Goal: Contribute content: Contribute content

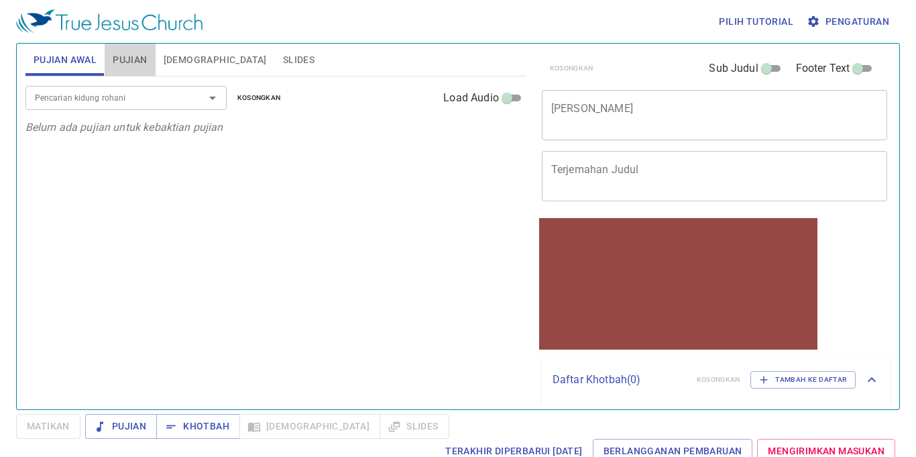
click at [127, 67] on span "Pujian" at bounding box center [130, 60] width 34 height 17
click at [283, 59] on span "Slides" at bounding box center [299, 60] width 32 height 17
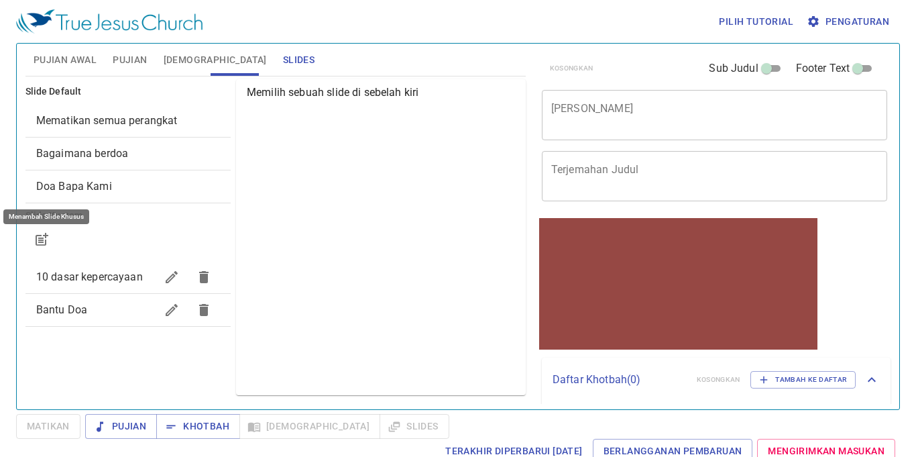
click at [46, 240] on icon "button" at bounding box center [42, 239] width 16 height 16
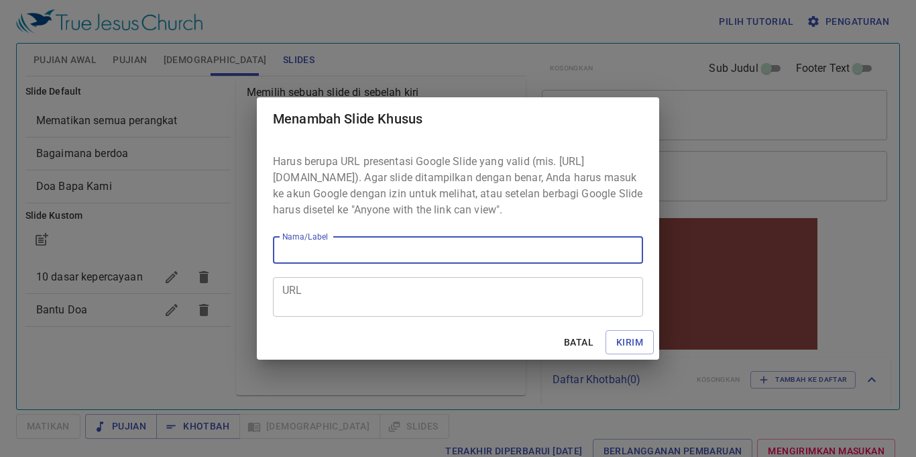
click at [391, 250] on input "Nama/Label" at bounding box center [458, 250] width 370 height 27
type input "kotbhah"
click at [350, 317] on div "URL" at bounding box center [458, 297] width 370 height 40
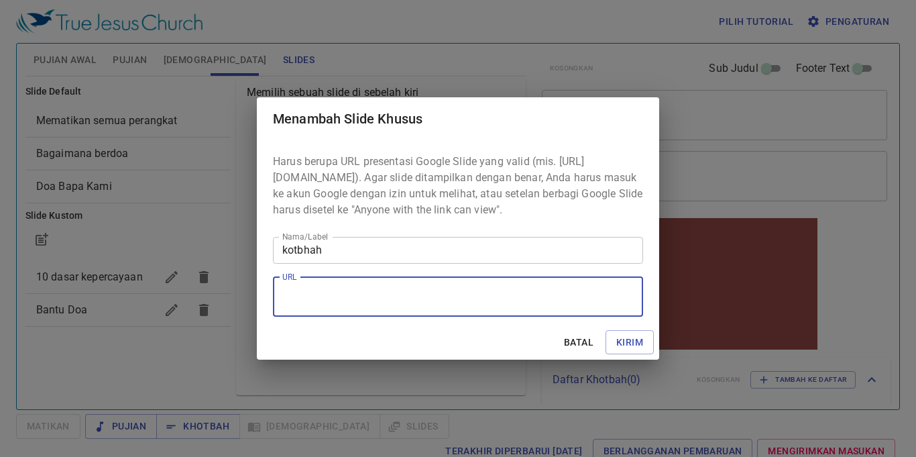
paste textarea "https://docs.google.com/presentation/d/1-ED8uU72cfoPcSqAw5FZBd8XaglpZaMY/edit?s…"
type textarea "https://docs.google.com/presentation/d/1-ED8uU72cfoPcSqAw5FZBd8XaglpZaMY/edit?s…"
click at [648, 354] on button "Kirim" at bounding box center [630, 342] width 48 height 25
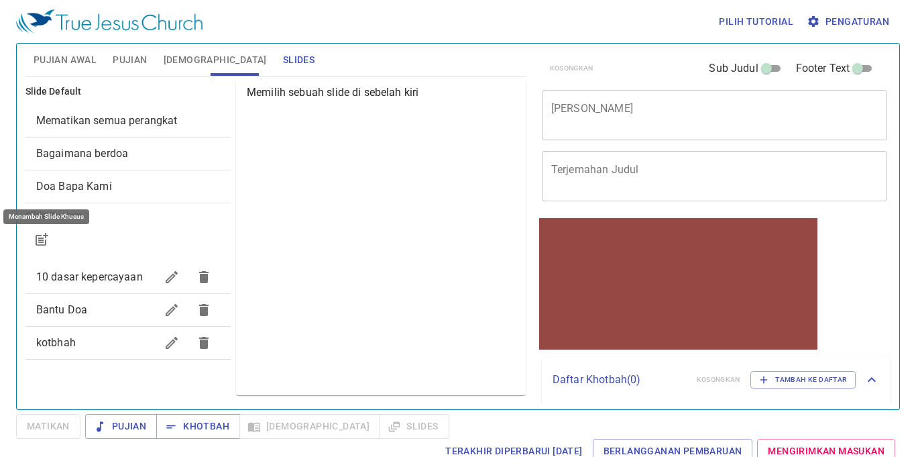
click at [140, 48] on button "Pujian" at bounding box center [130, 60] width 50 height 32
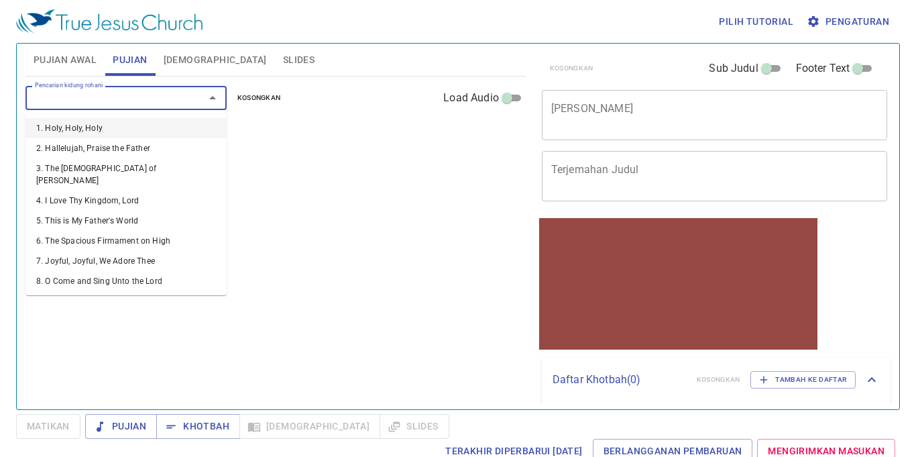
click at [152, 93] on input "Pencarian kidung rohani" at bounding box center [107, 97] width 154 height 15
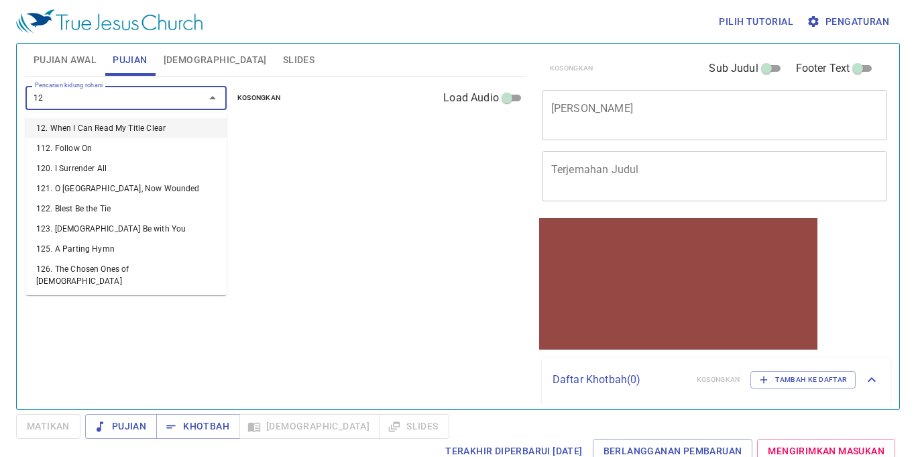
type input "129"
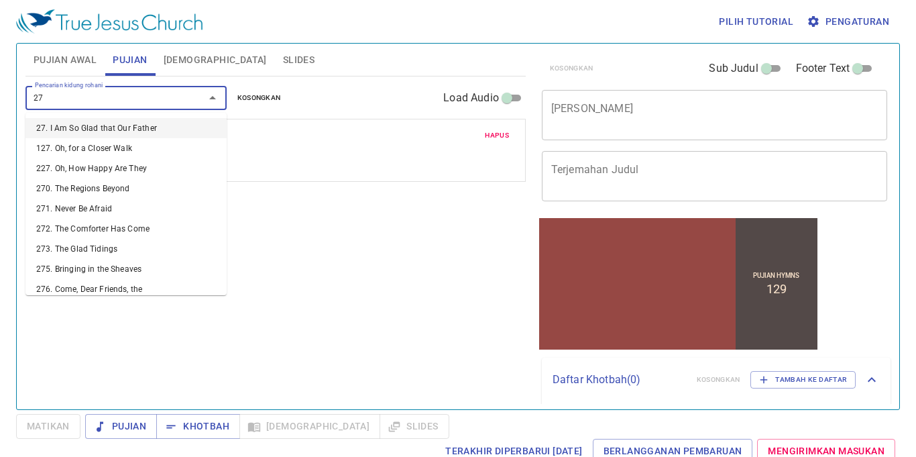
type input "273"
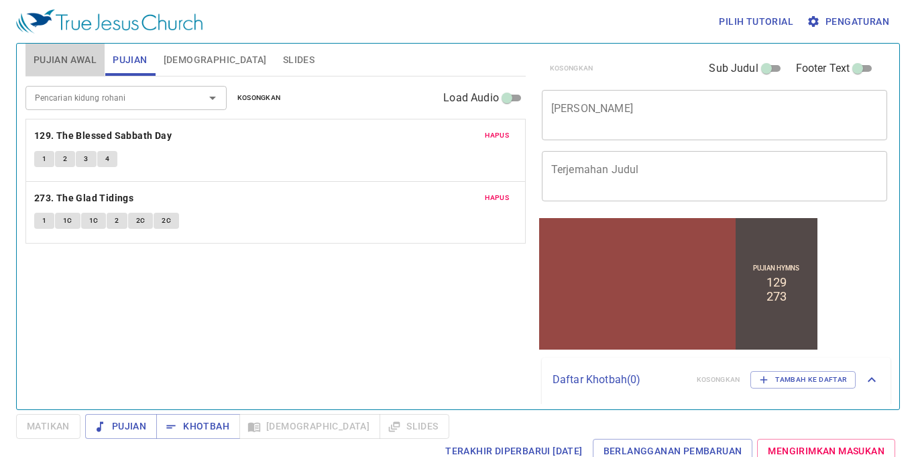
click at [30, 66] on button "Pujian Awal" at bounding box center [64, 60] width 79 height 32
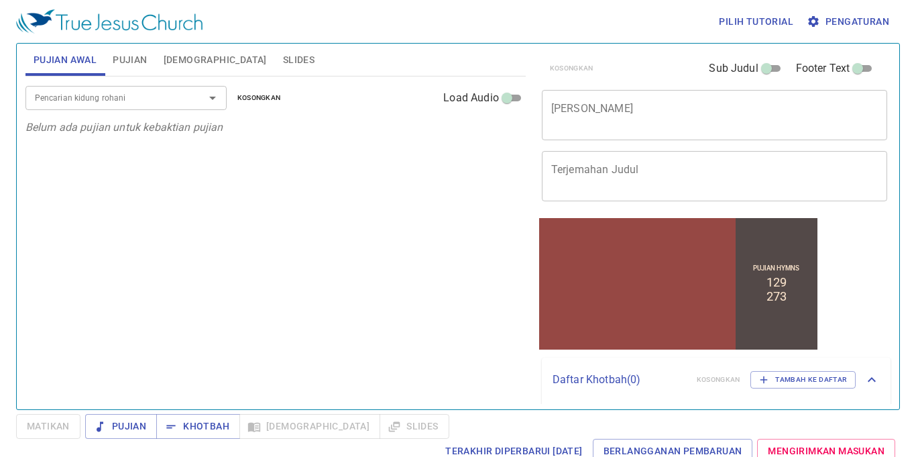
click at [737, 172] on textarea "Terjemahan Judul" at bounding box center [714, 175] width 327 height 25
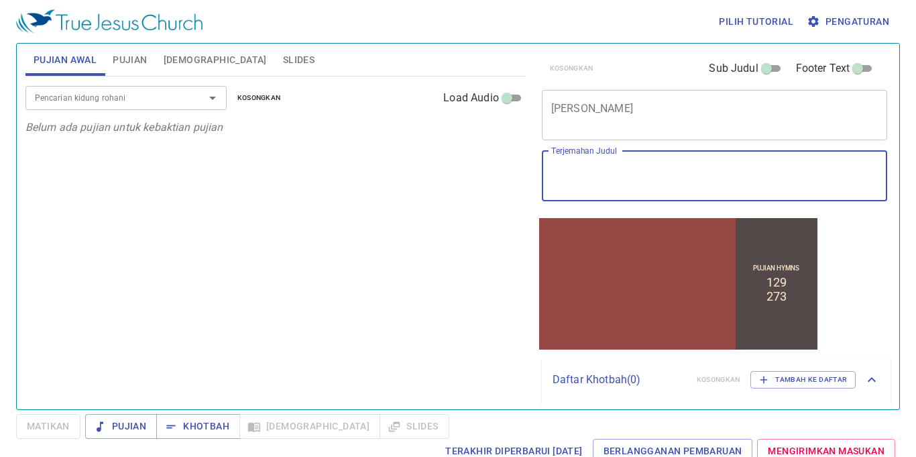
paste textarea "[DATE] Is a Day of Good News ([DEMOGRAPHIC_DATA] 7:9)"
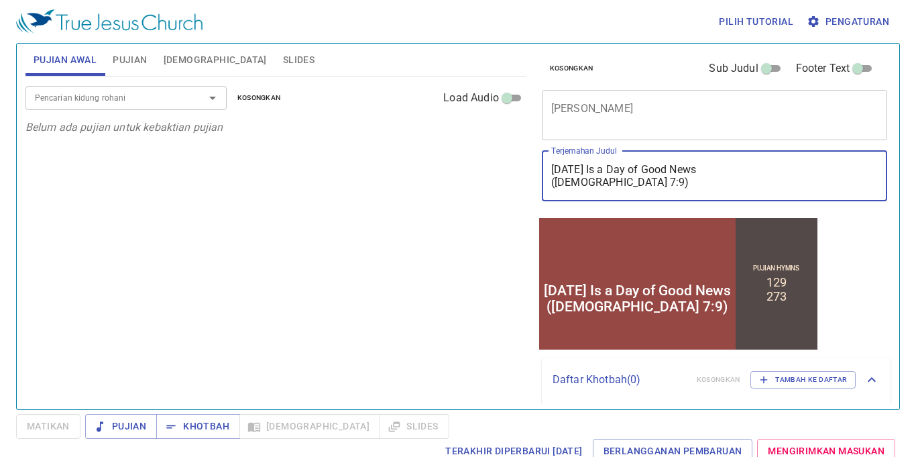
type textarea "[DATE] Is a Day of Good News ([DEMOGRAPHIC_DATA] 7:9)"
click at [656, 122] on textarea "[PERSON_NAME]" at bounding box center [714, 114] width 327 height 25
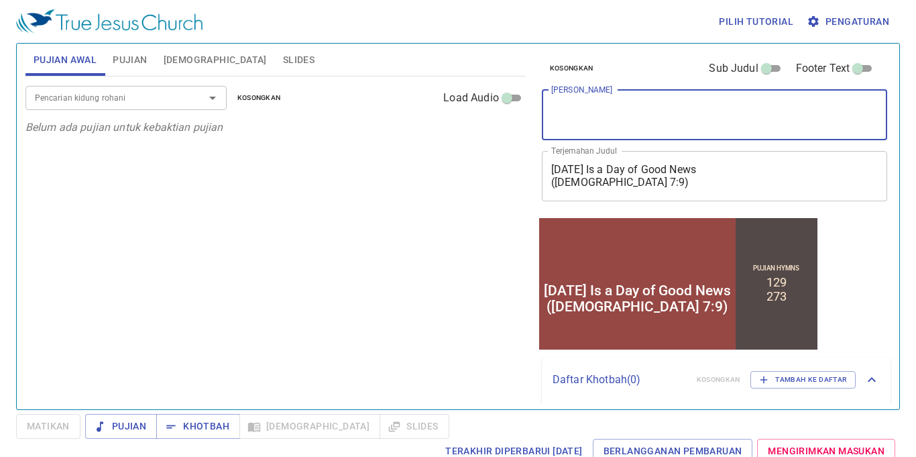
paste textarea "[DATE] Is a Day of Good News ([DEMOGRAPHIC_DATA] 7:9)"
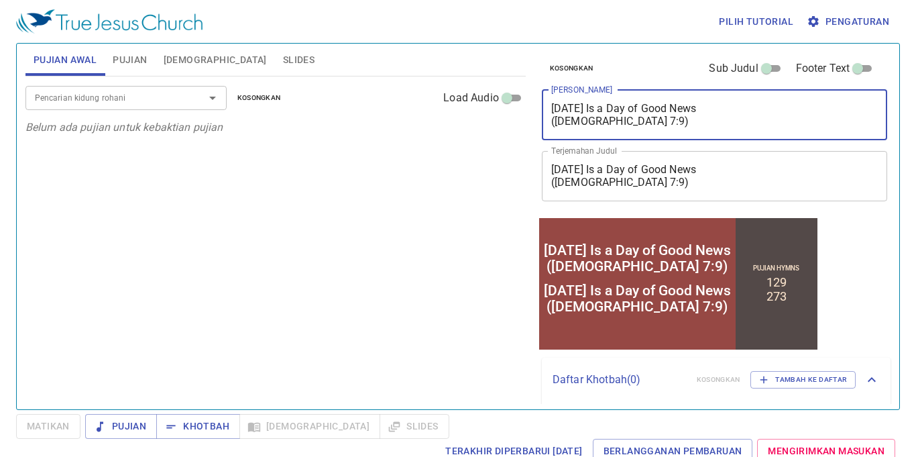
type textarea "[DATE] Is a Day of Good News ([DEMOGRAPHIC_DATA] 7:9)"
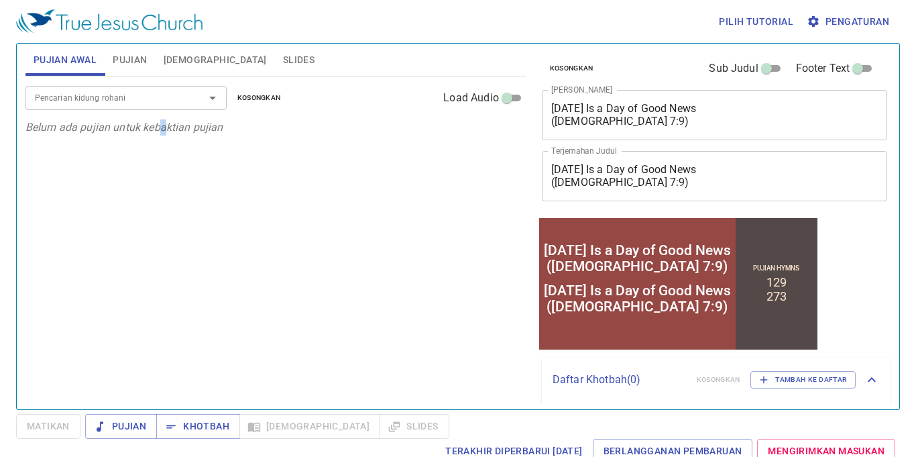
click at [162, 275] on div "Pencarian kidung rohani Pencarian kidung rohani Kosongkan Load Audio Belum ada …" at bounding box center [275, 236] width 500 height 321
drag, startPoint x: 331, startPoint y: 374, endPoint x: 327, endPoint y: 387, distance: 14.0
click at [328, 370] on div "Pencarian kidung rohani Pencarian kidung rohani Kosongkan Load Audio Belum ada …" at bounding box center [275, 236] width 500 height 321
click at [643, 270] on div "Today Is a Day of Good News (2 Kings 7:9)" at bounding box center [636, 257] width 187 height 32
click at [644, 270] on div "Today Is a Day of Good News (2 Kings 7:9)" at bounding box center [636, 257] width 187 height 32
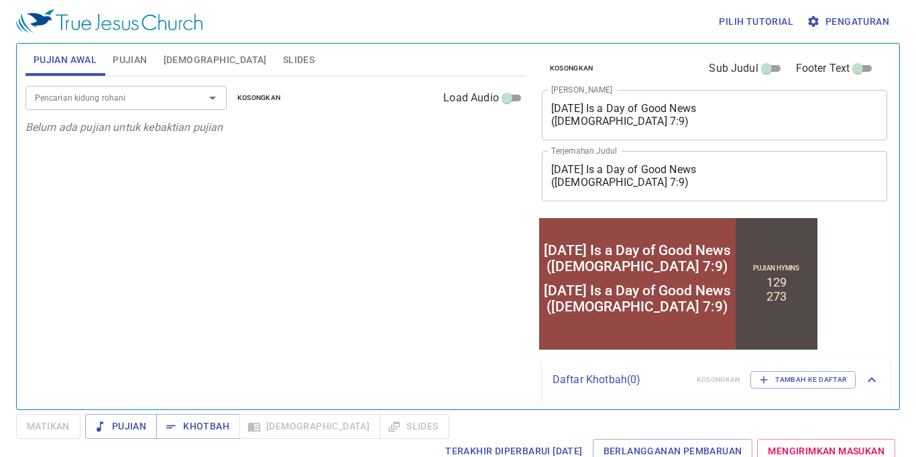
click at [644, 270] on div "Today Is a Day of Good News (2 Kings 7:9)" at bounding box center [636, 257] width 187 height 32
click at [283, 61] on span "Slides" at bounding box center [299, 60] width 32 height 17
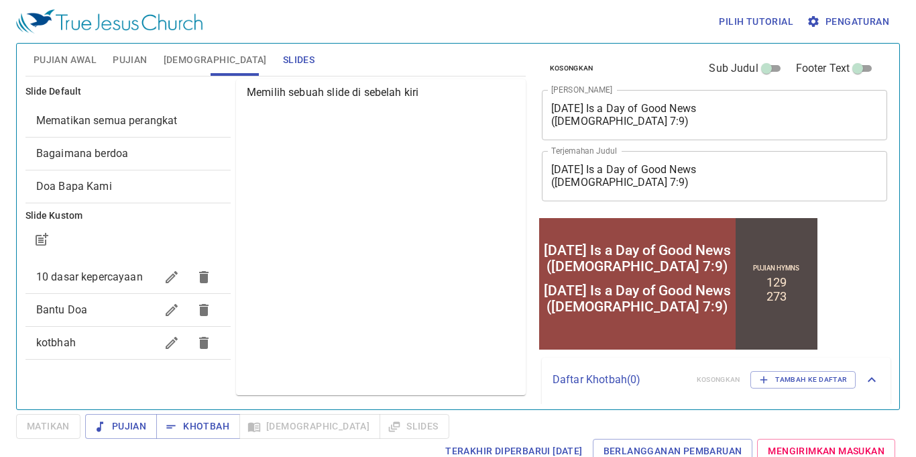
click at [136, 113] on span "Mematikan semua perangkat" at bounding box center [128, 121] width 184 height 16
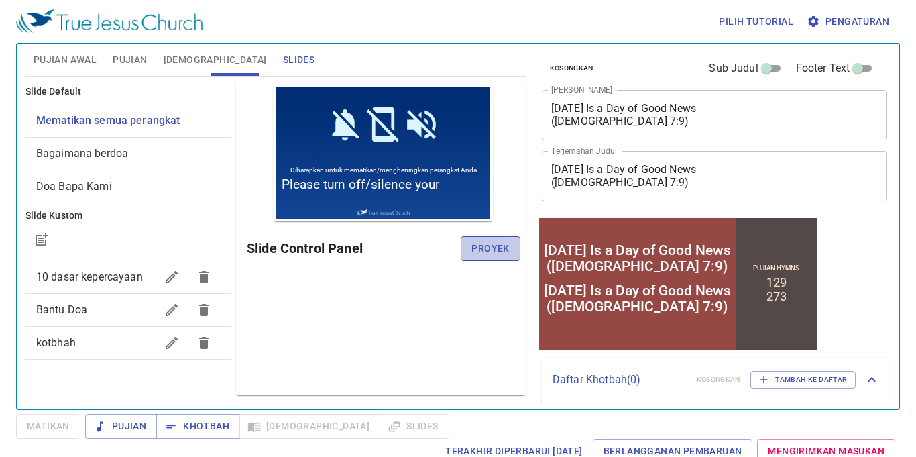
click at [477, 242] on span "Proyek" at bounding box center [491, 248] width 38 height 17
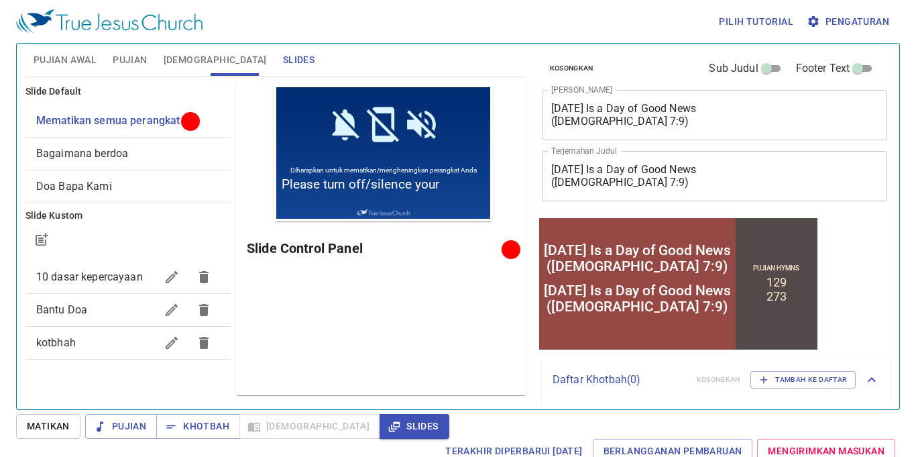
click at [549, 110] on div "Today Is a Day of Good News (2 Kings 7:9) x Judul Khotbah" at bounding box center [715, 115] width 346 height 50
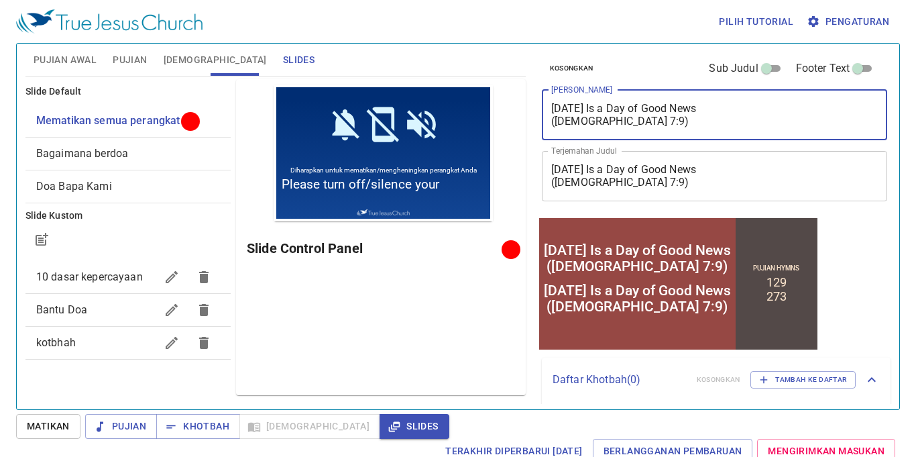
drag, startPoint x: 551, startPoint y: 109, endPoint x: 622, endPoint y: 113, distance: 71.3
click at [622, 114] on textarea "[DATE] Is a Day of Good News ([DEMOGRAPHIC_DATA] 7:9)" at bounding box center [714, 114] width 327 height 25
click at [573, 113] on textarea "[DATE] Is a Day of Good News ([DEMOGRAPHIC_DATA] 7:9)" at bounding box center [714, 114] width 327 height 25
click at [553, 105] on textarea "[DATE] Is a Day of Good News ([DEMOGRAPHIC_DATA] 7:9)" at bounding box center [714, 114] width 327 height 25
drag, startPoint x: 553, startPoint y: 105, endPoint x: 619, endPoint y: 118, distance: 66.4
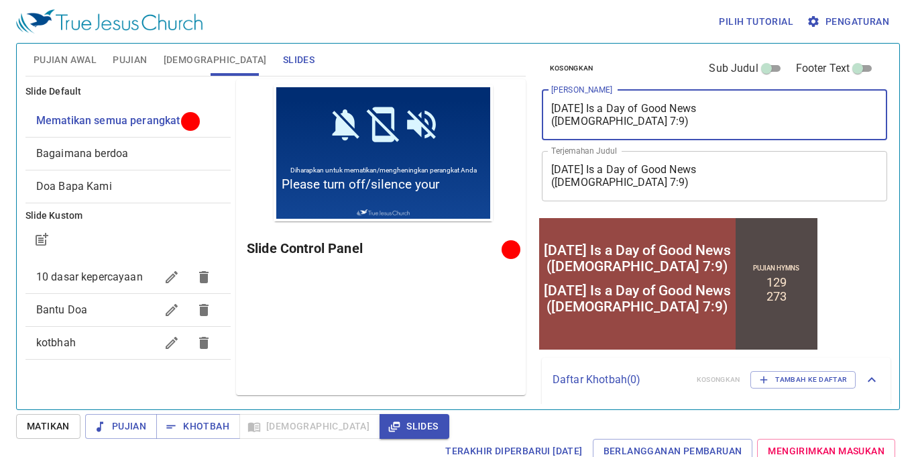
click at [619, 118] on textarea "[DATE] Is a Day of Good News ([DEMOGRAPHIC_DATA] 7:9)" at bounding box center [714, 114] width 327 height 25
paste textarea "Hari Ini Adalah Hari Kabar Baik (2 Raja"
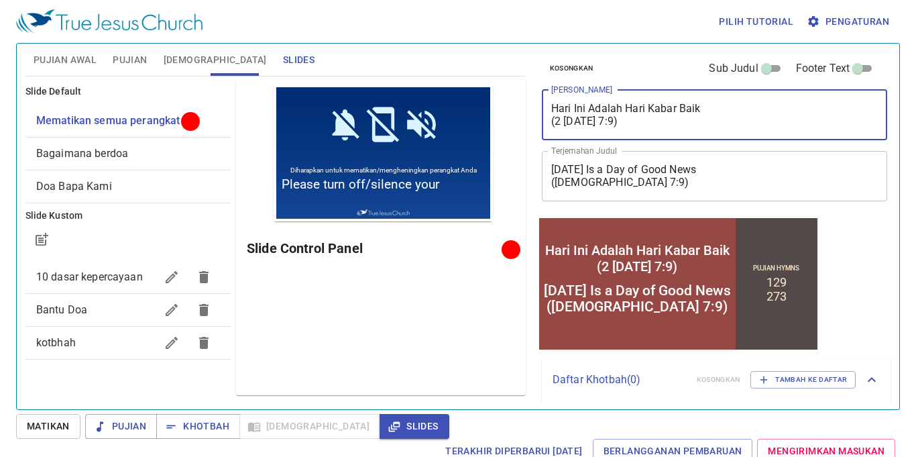
type textarea "Hari Ini Adalah Hari Kabar Baik (2 Raja 7:9)"
click at [757, 63] on input "Sub Judul" at bounding box center [767, 71] width 48 height 16
checkbox input "true"
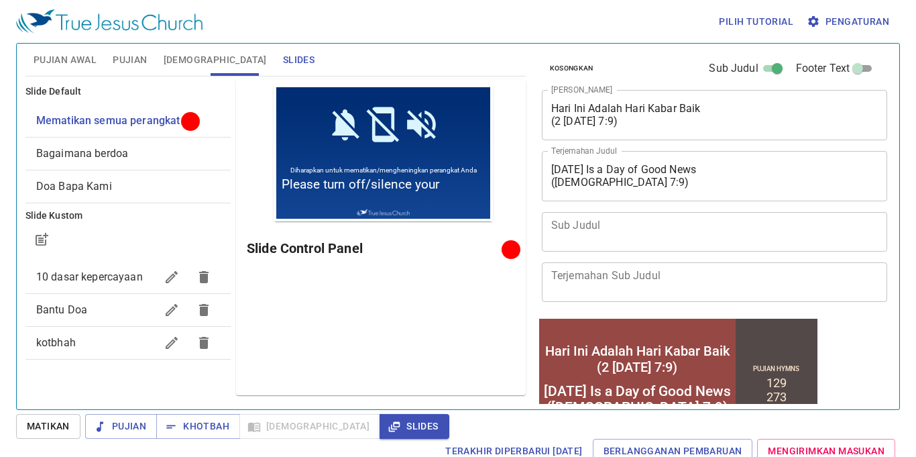
click at [549, 184] on div "Today Is a Day of Good News (2 Kings 7:9) x Terjemahan Judul" at bounding box center [715, 176] width 346 height 50
drag, startPoint x: 549, startPoint y: 184, endPoint x: 582, endPoint y: 178, distance: 34.2
click at [594, 172] on div "Today Is a Day of Good News (2 Kings 7:9) x Terjemahan Judul" at bounding box center [715, 176] width 346 height 50
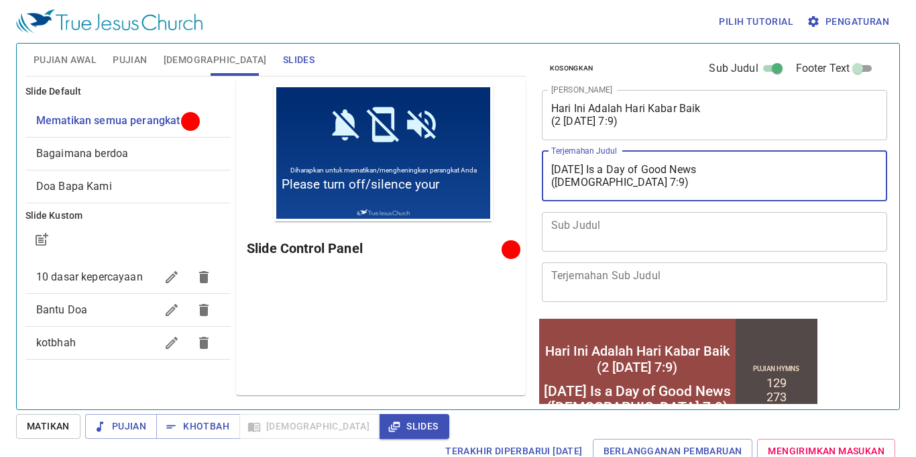
click at [553, 181] on textarea "[DATE] Is a Day of Good News ([DEMOGRAPHIC_DATA] 7:9)" at bounding box center [714, 175] width 327 height 25
drag, startPoint x: 553, startPoint y: 181, endPoint x: 616, endPoint y: 187, distance: 63.3
click at [616, 187] on textarea "[DATE] Is a Day of Good News ([DEMOGRAPHIC_DATA] 7:9)" at bounding box center [714, 175] width 327 height 25
type textarea "[DATE] Is a Day of Good News"
click at [599, 271] on textarea "Terjemahan Sub Judul" at bounding box center [714, 281] width 327 height 25
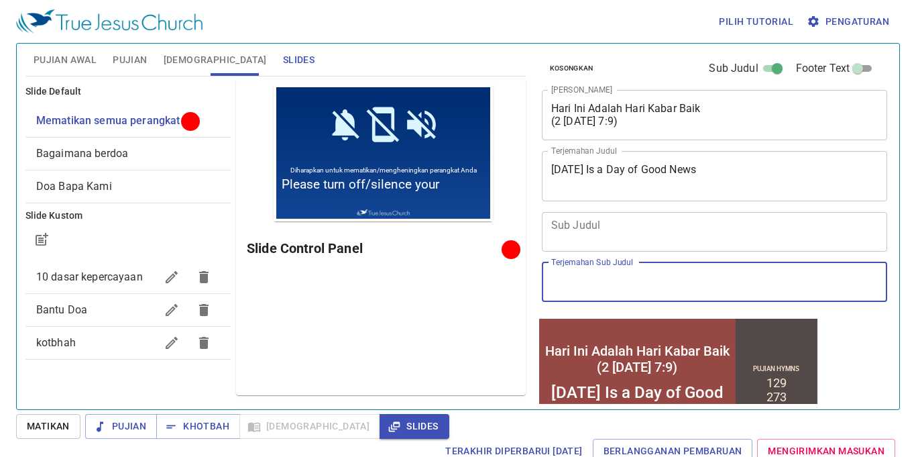
paste textarea "([DEMOGRAPHIC_DATA] 7:9)"
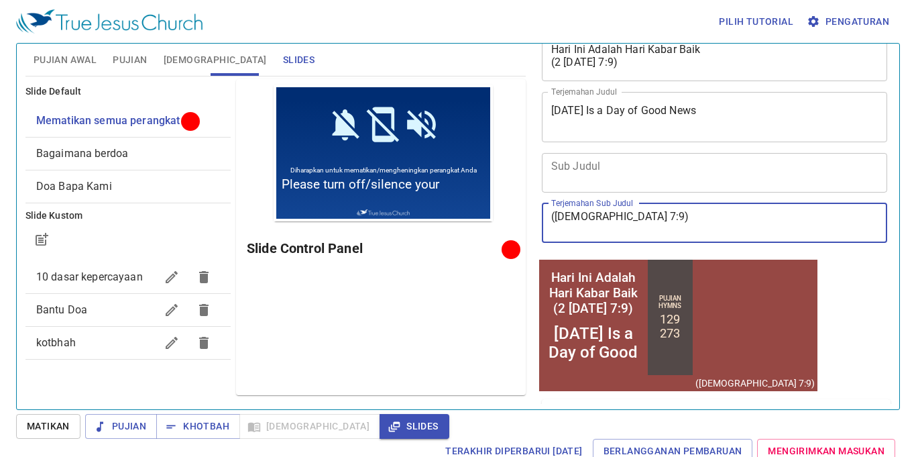
scroll to position [57, 0]
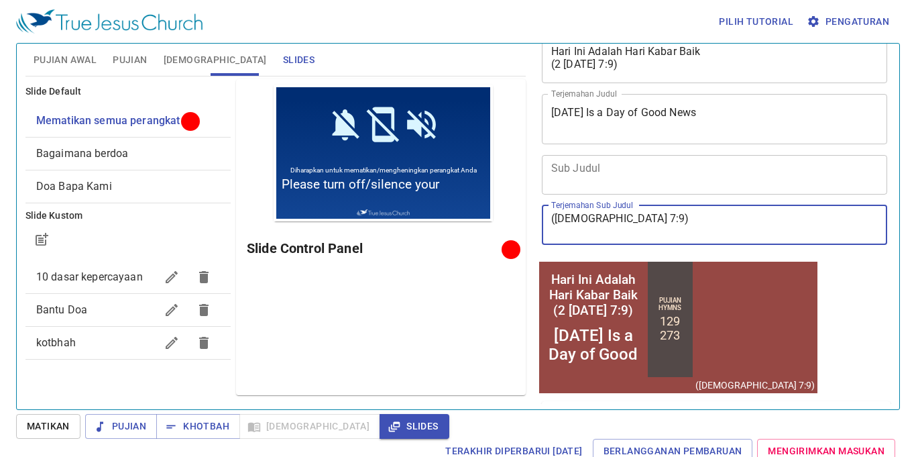
type textarea "([DEMOGRAPHIC_DATA] 7:9)"
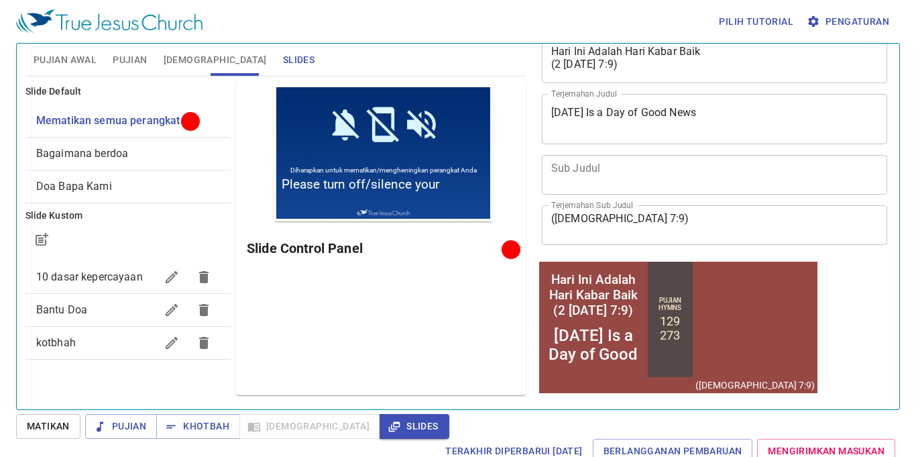
click at [548, 67] on div "Hari Ini Adalah Hari Kabar Baik (2 Raja 7:9) x Judul Khotbah" at bounding box center [715, 58] width 346 height 50
drag, startPoint x: 548, startPoint y: 67, endPoint x: 573, endPoint y: 65, distance: 24.9
click at [575, 66] on div "Hari Ini Adalah Hari Kabar Baik (2 Raja 7:9) x Judul Khotbah" at bounding box center [715, 58] width 346 height 50
click at [551, 62] on textarea "Hari Ini Adalah Hari Kabar Baik (2 [DATE] 7:9)" at bounding box center [714, 57] width 327 height 25
drag, startPoint x: 551, startPoint y: 62, endPoint x: 608, endPoint y: 68, distance: 57.3
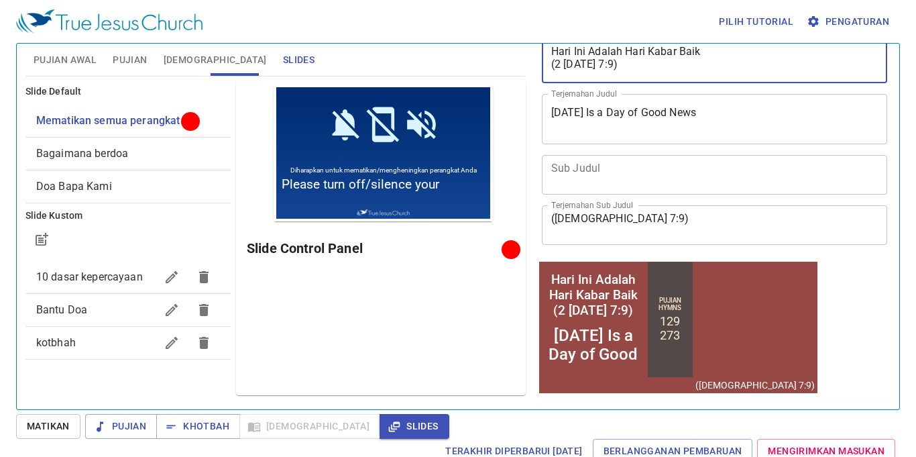
click at [608, 68] on textarea "Hari Ini Adalah Hari Kabar Baik (2 [DATE] 7:9)" at bounding box center [714, 57] width 327 height 25
type textarea "Hari Ini Adalah Hari Kabar Baik"
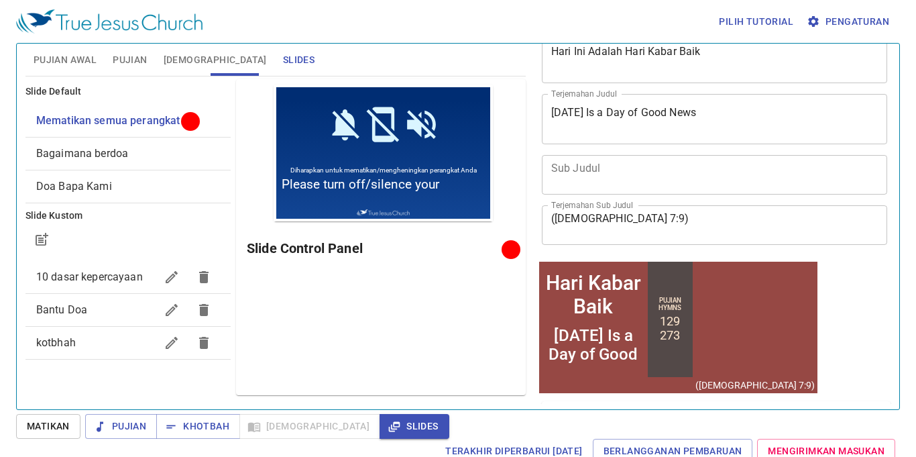
click at [595, 158] on div "x Sub Judul" at bounding box center [715, 175] width 346 height 40
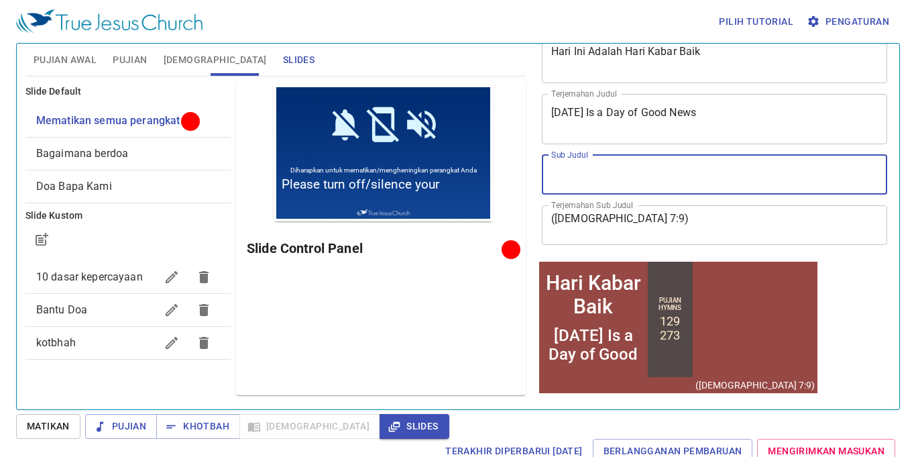
paste textarea "(2 [DATE] 7:9)"
type textarea "(2 [DATE] 7:9)"
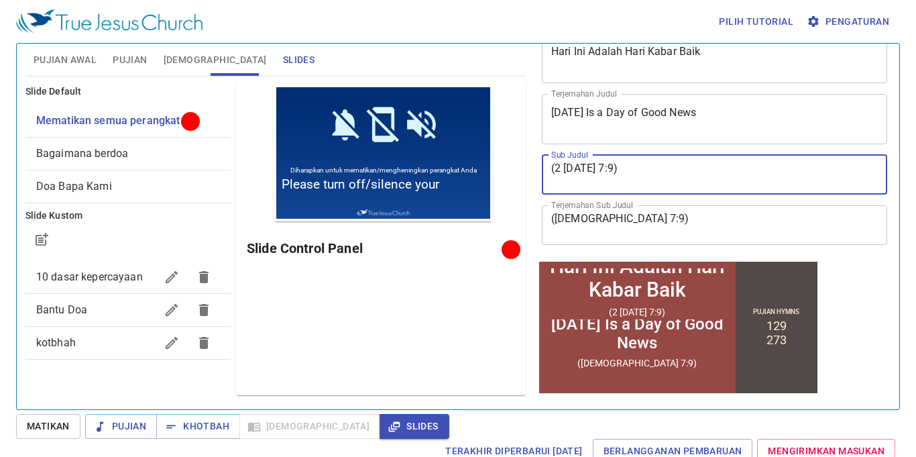
click at [551, 167] on textarea "(2 [DATE] 7:9)" at bounding box center [714, 174] width 327 height 25
drag, startPoint x: 551, startPoint y: 167, endPoint x: 605, endPoint y: 162, distance: 53.9
click at [605, 162] on textarea "(2 [DATE] 7:9)" at bounding box center [714, 174] width 327 height 25
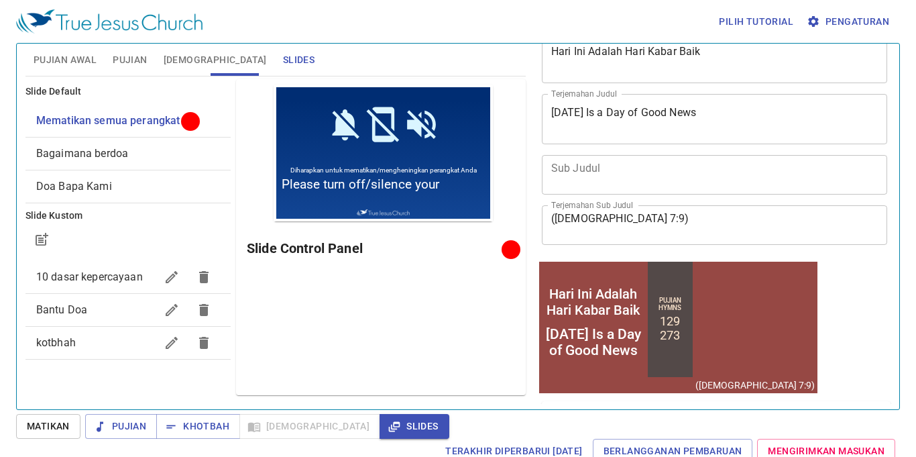
click at [590, 72] on div "Hari Ini Adalah Hari Kabar Baik x Judul Khotbah" at bounding box center [715, 58] width 346 height 50
paste textarea "(2 [DATE] 7:9)"
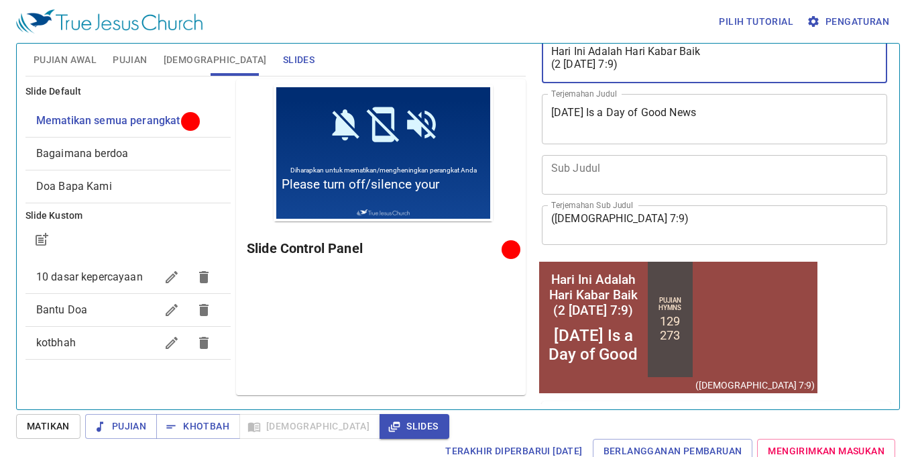
type textarea "Hari Ini Adalah Hari Kabar Baik (2 [DATE] 7:9)"
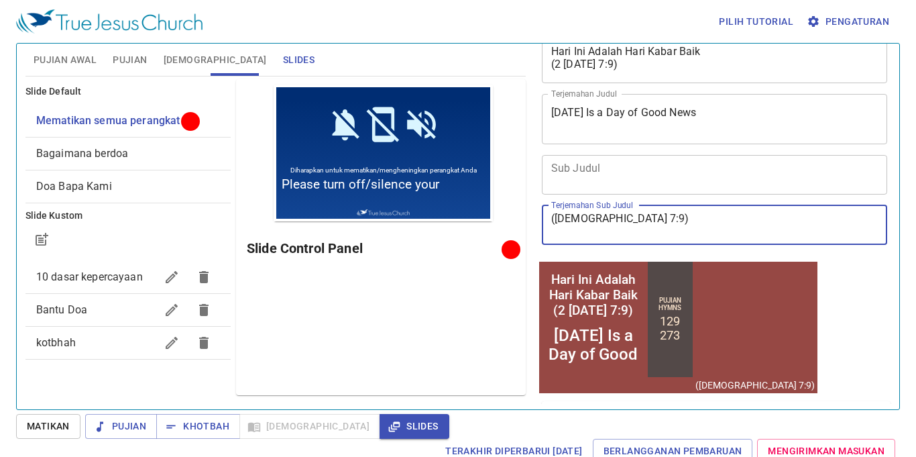
click at [551, 219] on textarea "([DEMOGRAPHIC_DATA] 7:9)" at bounding box center [714, 224] width 327 height 25
drag, startPoint x: 551, startPoint y: 219, endPoint x: 617, endPoint y: 198, distance: 69.0
click at [617, 198] on div "Sub Judul x Sub Judul Terjemahan Sub Judul (2 Kings 7:9) x Terjemahan Sub Judul" at bounding box center [710, 200] width 346 height 101
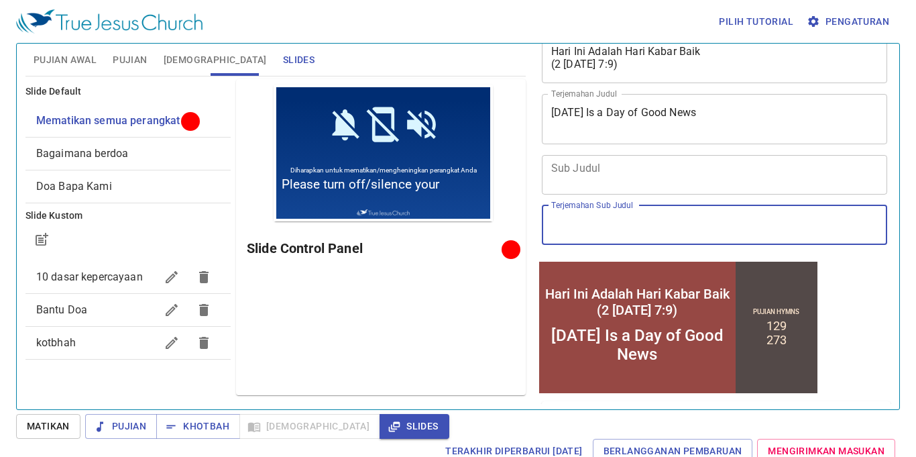
click at [583, 133] on div "Today Is a Day of Good News x Terjemahan Judul" at bounding box center [715, 119] width 346 height 50
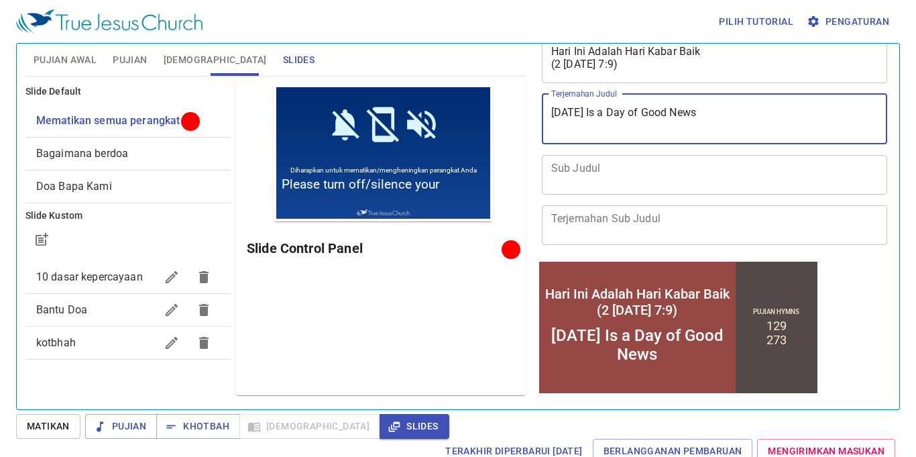
paste textarea "([DEMOGRAPHIC_DATA] 7:9)"
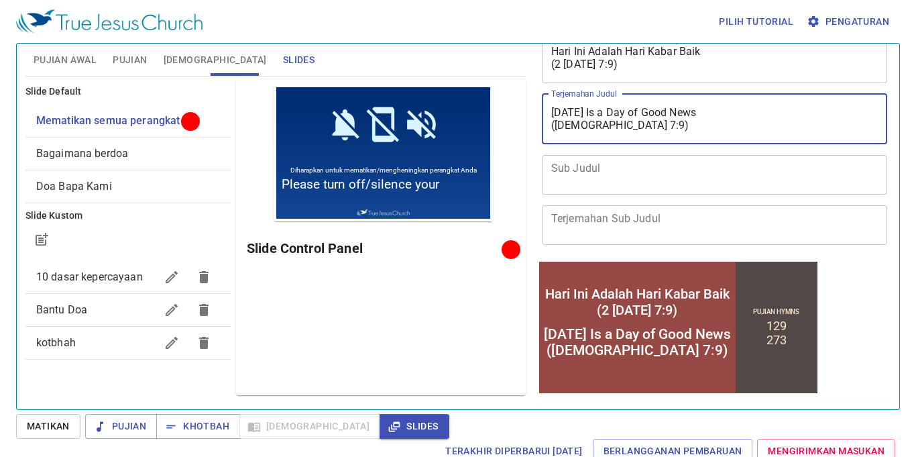
type textarea "[DATE] Is a Day of Good News ([DEMOGRAPHIC_DATA] 7:9)"
click at [105, 331] on div "kotbhah" at bounding box center [127, 343] width 205 height 32
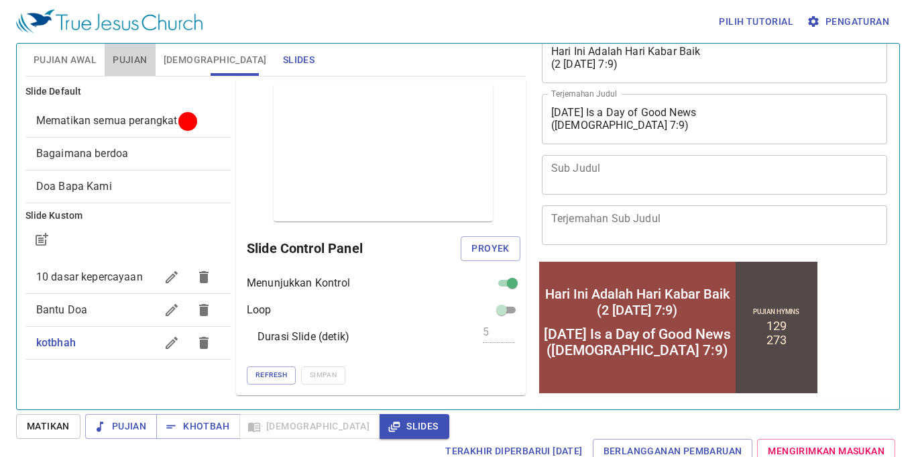
drag, startPoint x: 128, startPoint y: 61, endPoint x: 112, endPoint y: 59, distance: 16.2
click at [123, 63] on span "Pujian" at bounding box center [130, 60] width 34 height 17
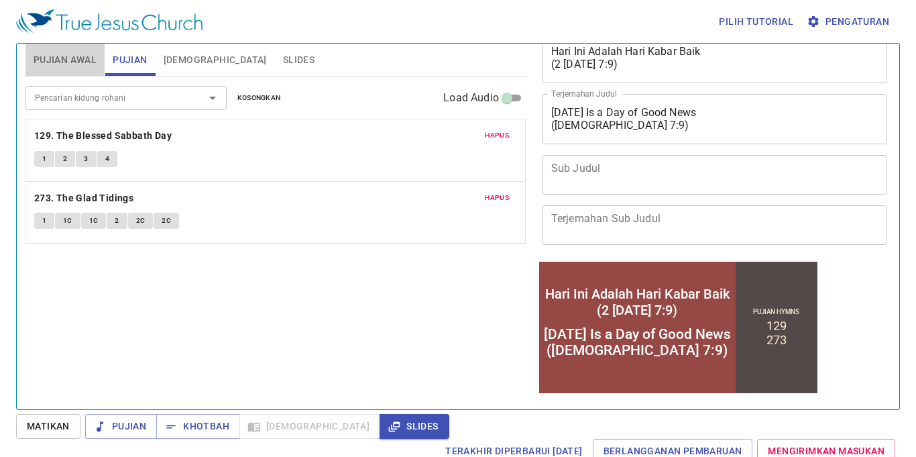
click at [54, 56] on span "Pujian Awal" at bounding box center [65, 60] width 63 height 17
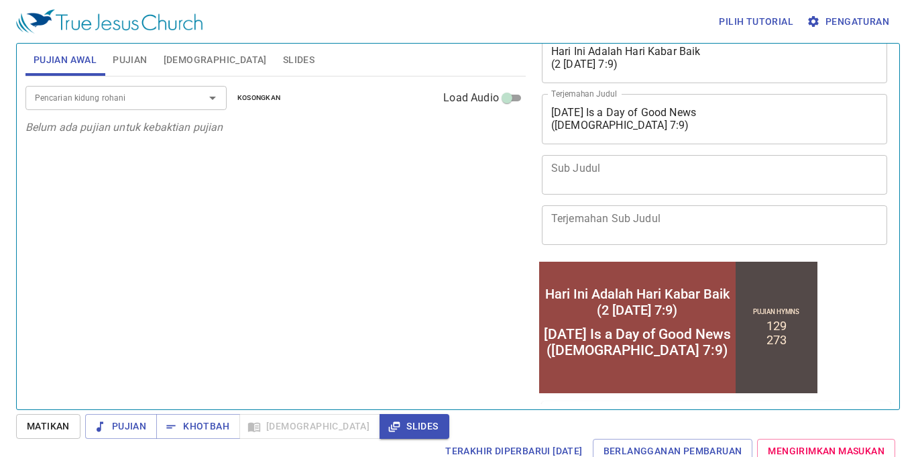
click at [103, 88] on div "Pencarian kidung rohani" at bounding box center [125, 97] width 201 height 23
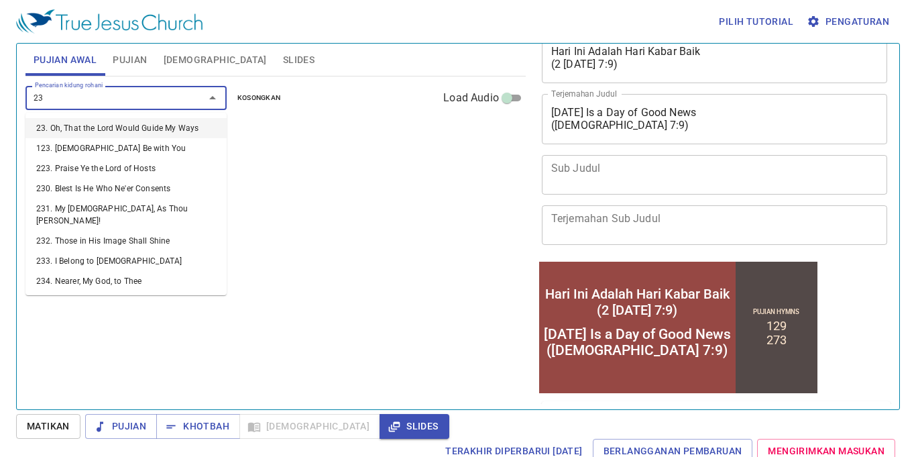
type input "231"
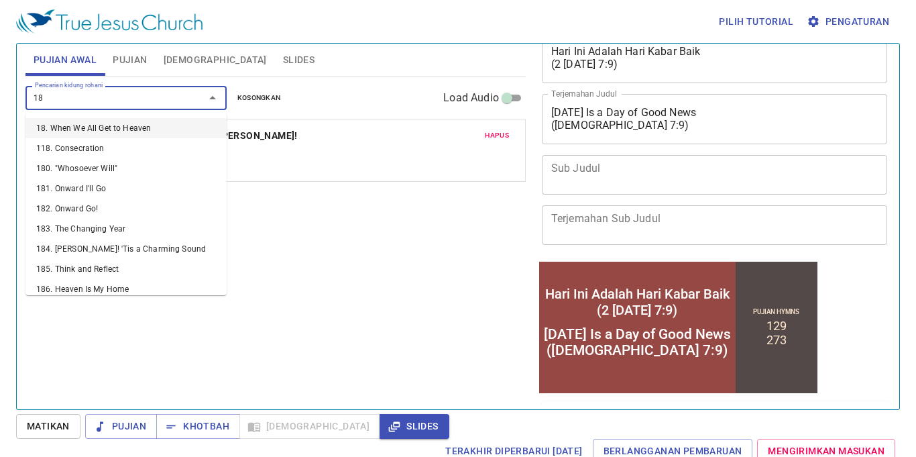
type input "183"
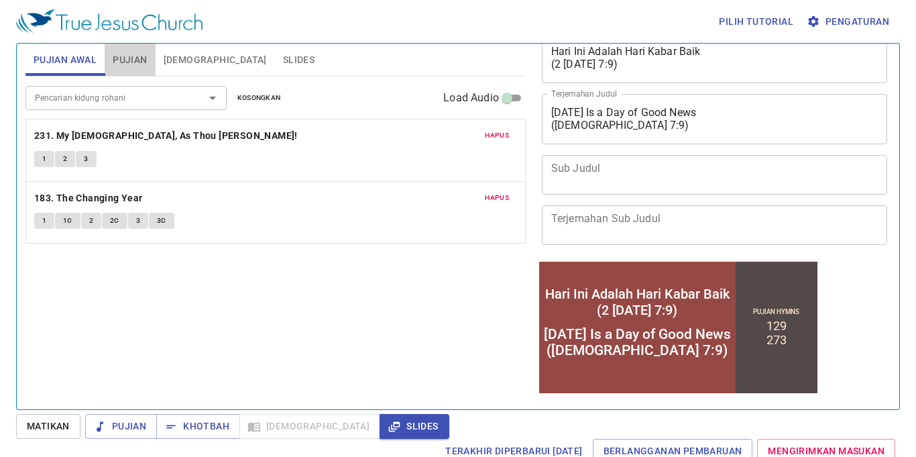
click at [142, 63] on span "Pujian" at bounding box center [130, 60] width 34 height 17
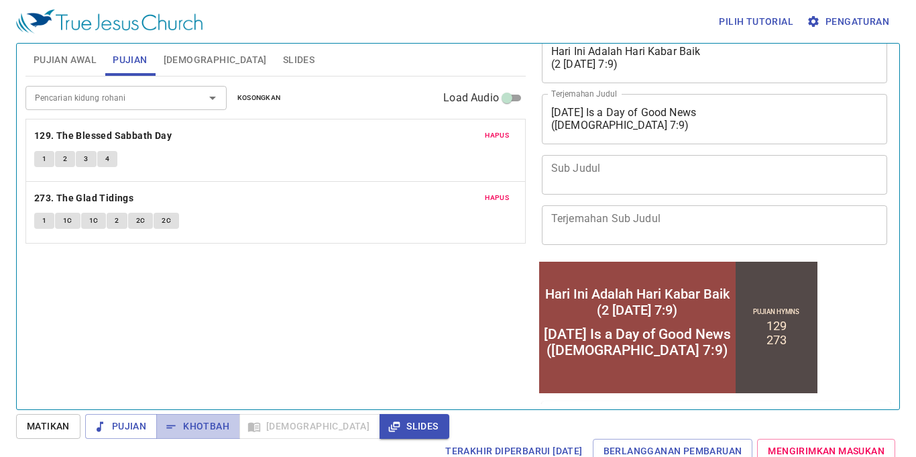
drag, startPoint x: 182, startPoint y: 422, endPoint x: 199, endPoint y: 411, distance: 19.9
click at [197, 413] on div "Pilih tutorial Pengaturan Pujian Awal Pujian [DEMOGRAPHIC_DATA] Slides Pencaria…" at bounding box center [458, 228] width 916 height 457
click at [200, 422] on span "Khotbah" at bounding box center [198, 426] width 62 height 17
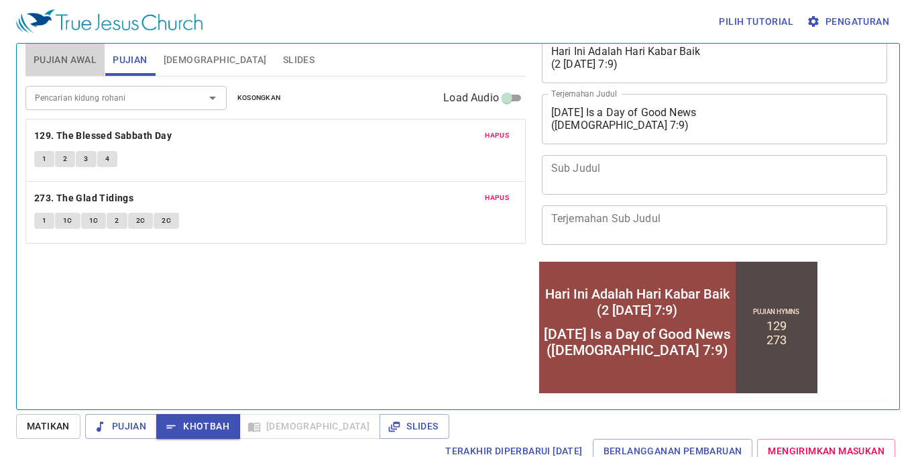
click at [69, 56] on span "Pujian Awal" at bounding box center [65, 60] width 63 height 17
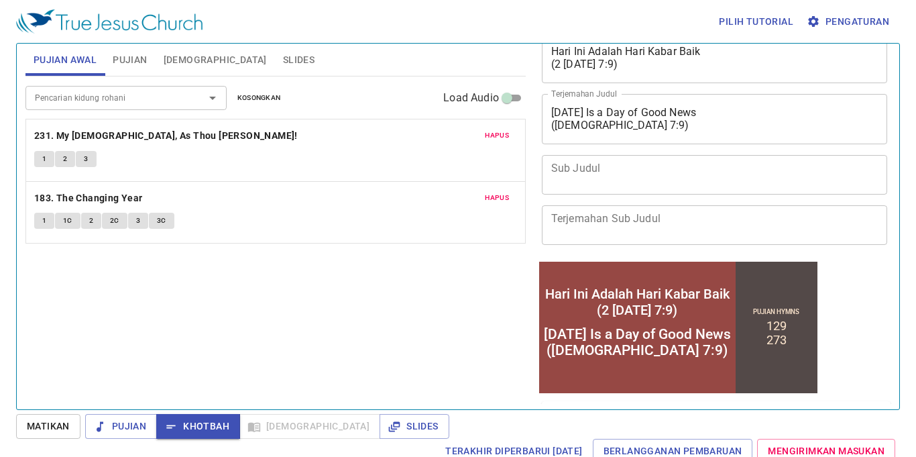
click at [283, 60] on span "Slides" at bounding box center [299, 60] width 32 height 17
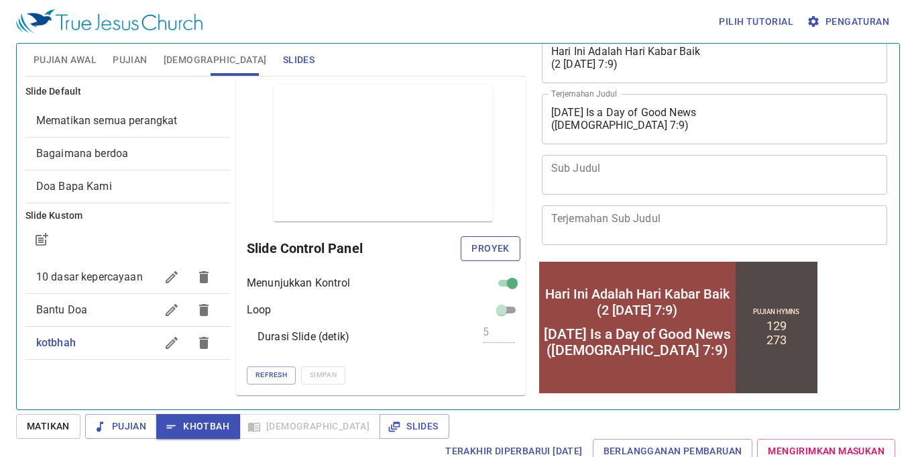
click at [490, 246] on span "Proyek" at bounding box center [491, 248] width 38 height 17
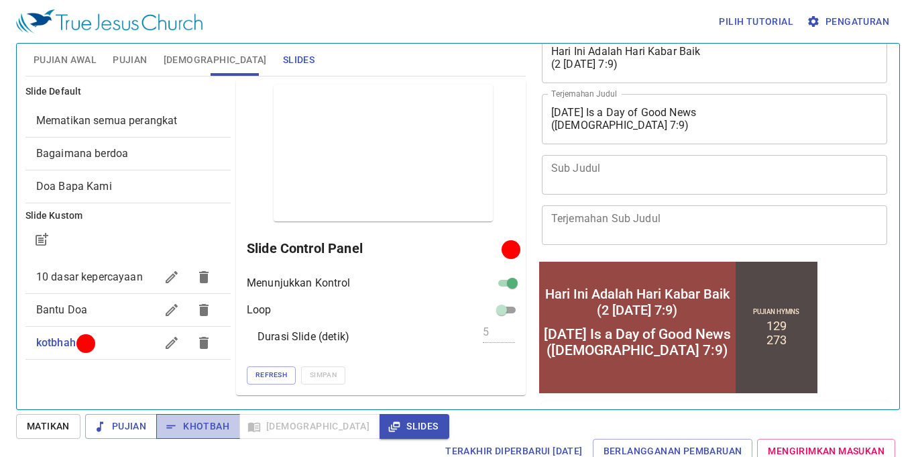
click at [202, 426] on span "Khotbah" at bounding box center [198, 426] width 62 height 17
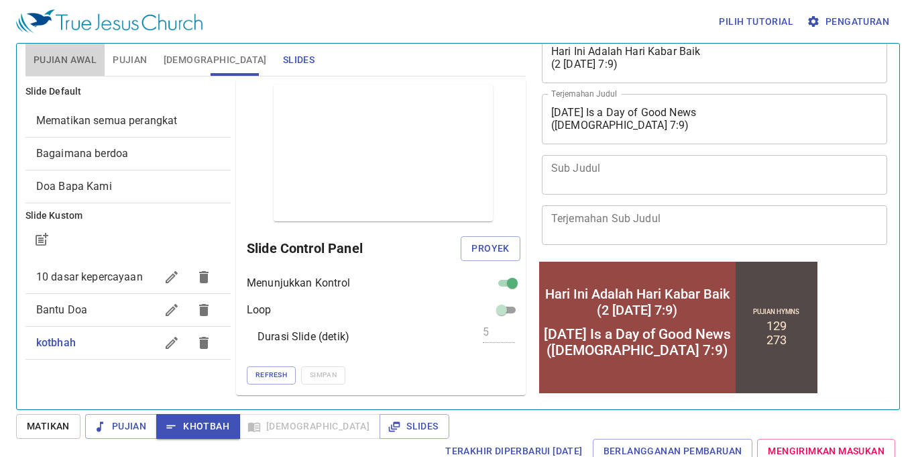
drag, startPoint x: 84, startPoint y: 58, endPoint x: 93, endPoint y: 51, distance: 11.4
click at [89, 54] on span "Pujian Awal" at bounding box center [65, 60] width 63 height 17
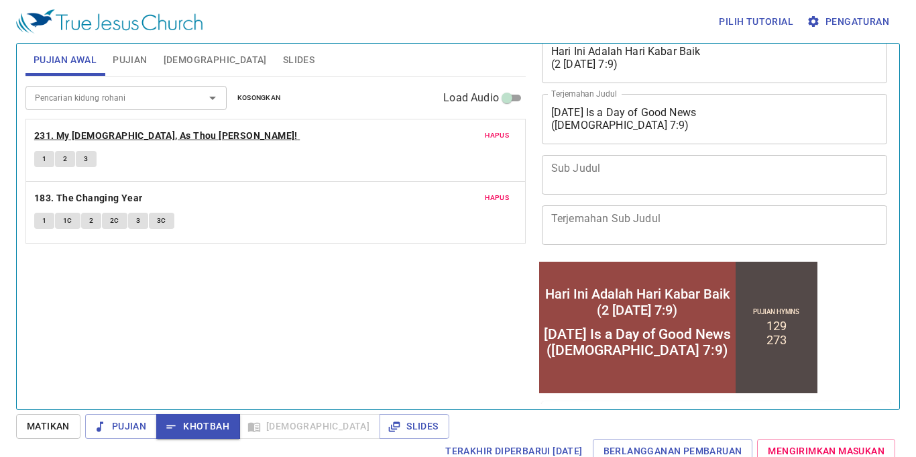
click at [49, 133] on b "231. My [DEMOGRAPHIC_DATA], As Thou [PERSON_NAME]!" at bounding box center [166, 135] width 264 height 17
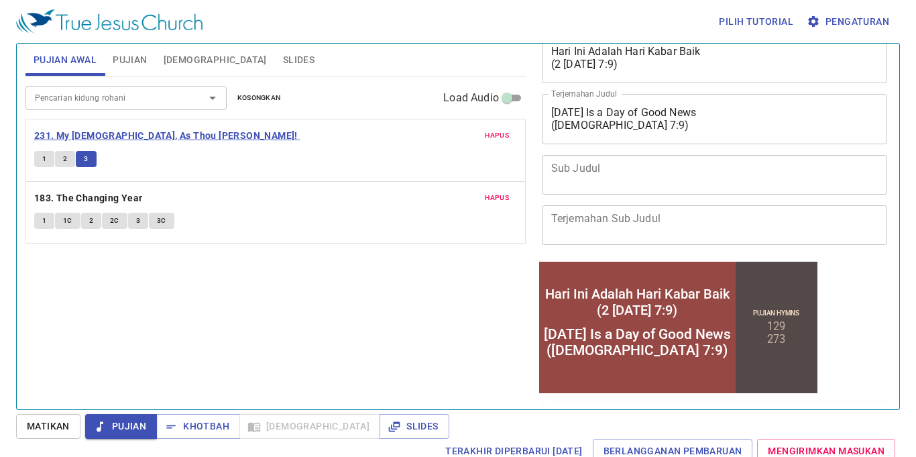
click at [48, 127] on b "231. My [DEMOGRAPHIC_DATA], As Thou [PERSON_NAME]!" at bounding box center [166, 135] width 264 height 17
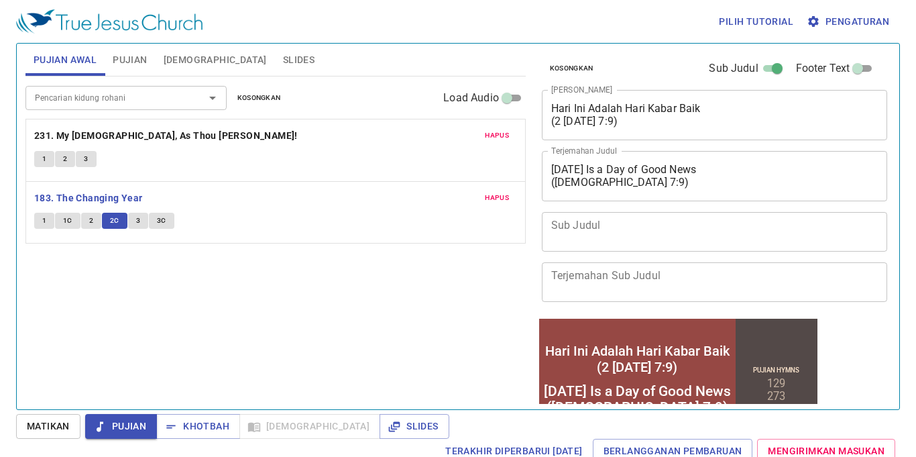
scroll to position [57, 0]
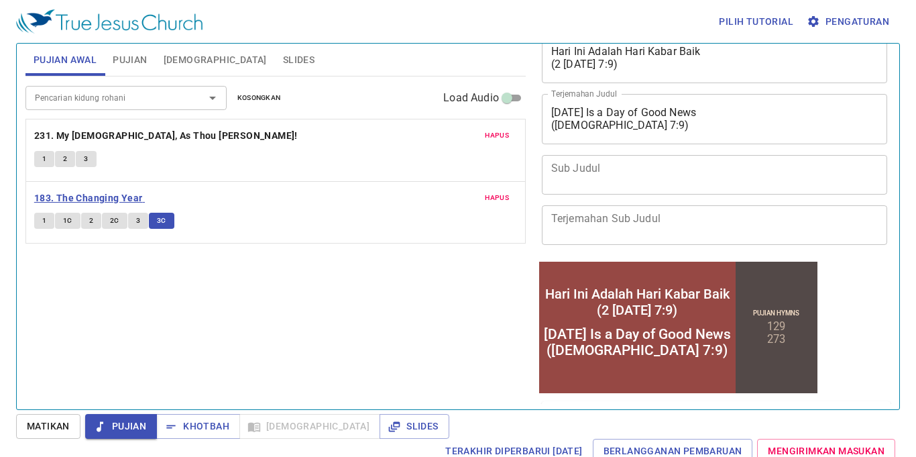
click at [119, 198] on b "183. The Changing Year" at bounding box center [88, 198] width 109 height 17
click at [190, 421] on span "Khotbah" at bounding box center [198, 426] width 62 height 17
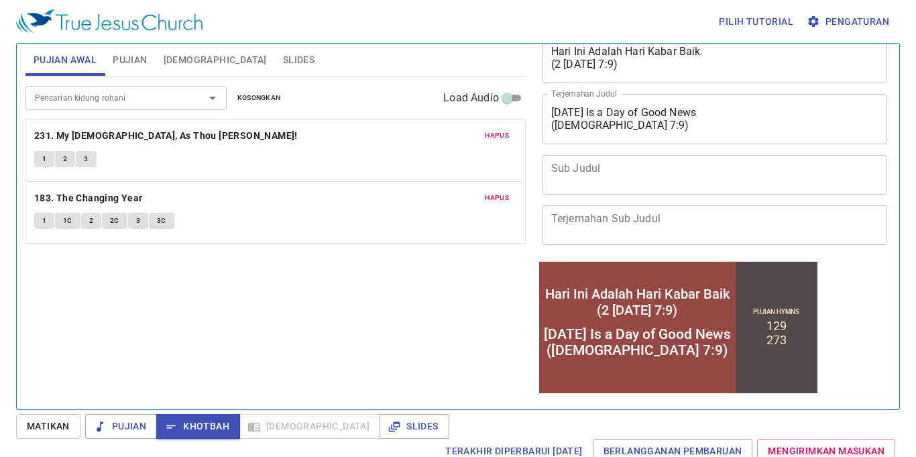
click at [137, 56] on span "Pujian" at bounding box center [130, 60] width 34 height 17
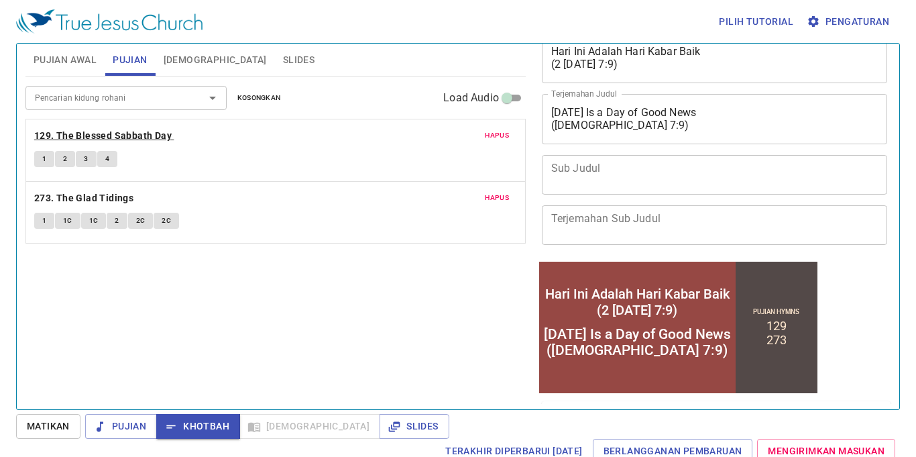
click at [150, 127] on b "129. The Blessed Sabbath Day" at bounding box center [103, 135] width 138 height 17
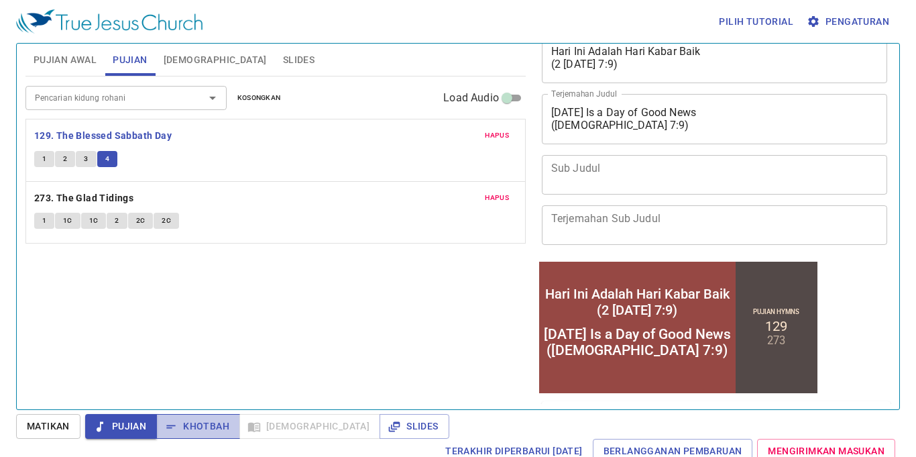
click at [228, 421] on span "Khotbah" at bounding box center [198, 426] width 62 height 17
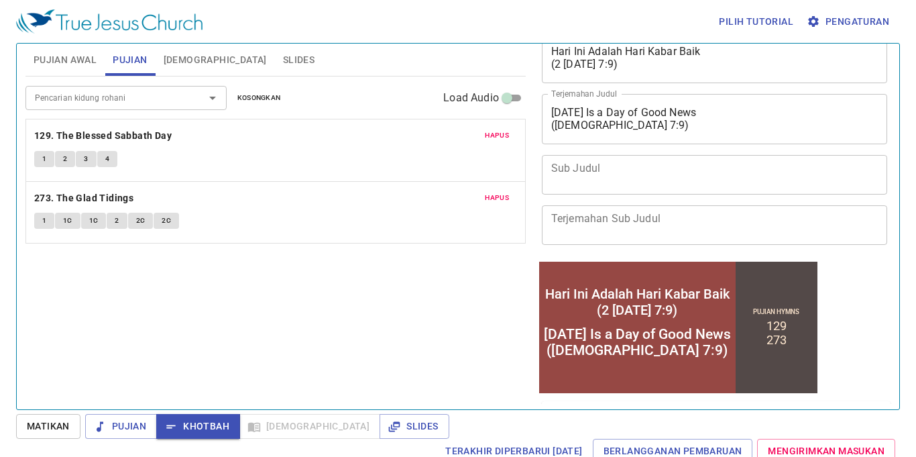
click at [850, 323] on div "Kosongkan Sub Judul Footer Text Judul Khotbah Hari Ini Adalah Hari Kabar Baik (…" at bounding box center [713, 221] width 365 height 366
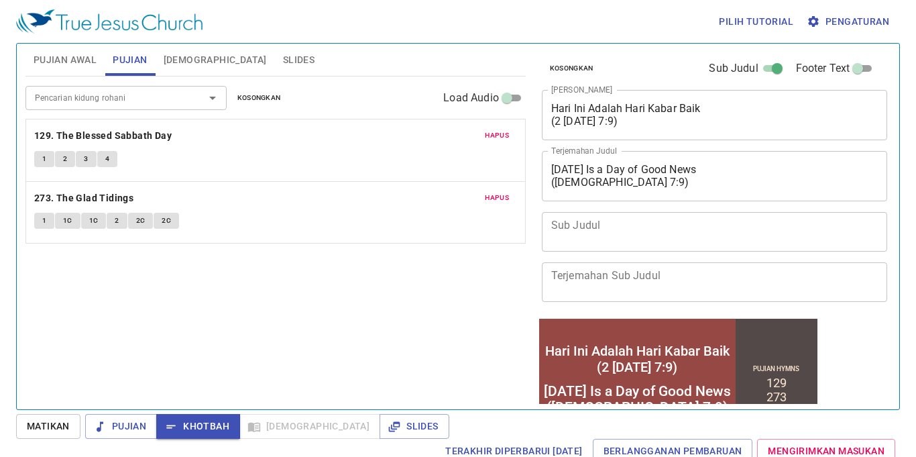
scroll to position [57, 0]
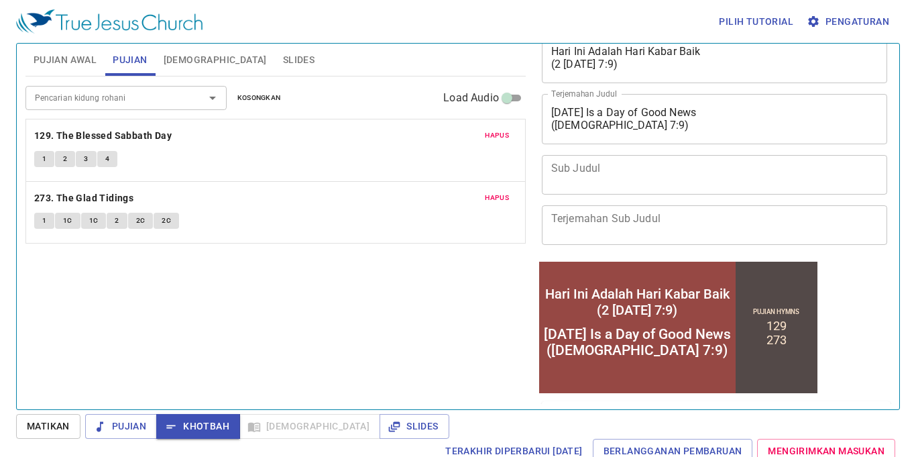
click at [869, 452] on div "Pilih tutorial Pengaturan Pujian Awal Pujian [DEMOGRAPHIC_DATA] Slides Pencaria…" at bounding box center [458, 228] width 916 height 457
drag, startPoint x: 366, startPoint y: 421, endPoint x: 375, endPoint y: 421, distance: 8.7
click at [390, 422] on span "Slides" at bounding box center [414, 426] width 48 height 17
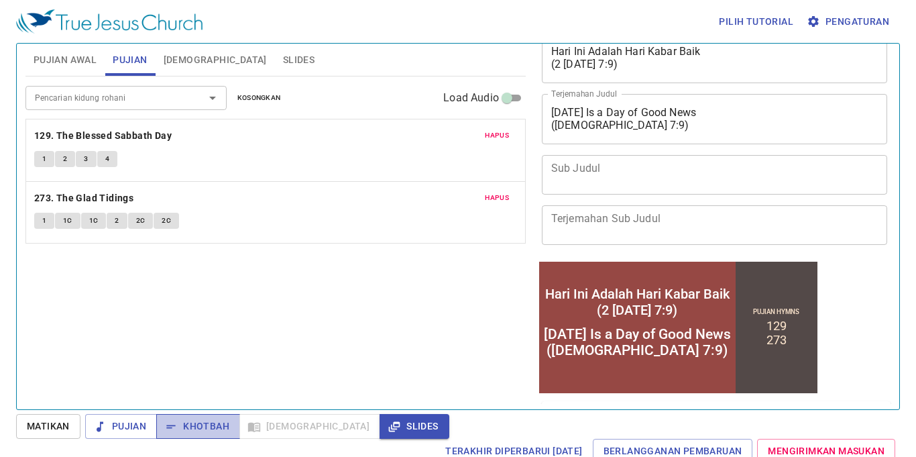
click at [217, 421] on span "Khotbah" at bounding box center [198, 426] width 62 height 17
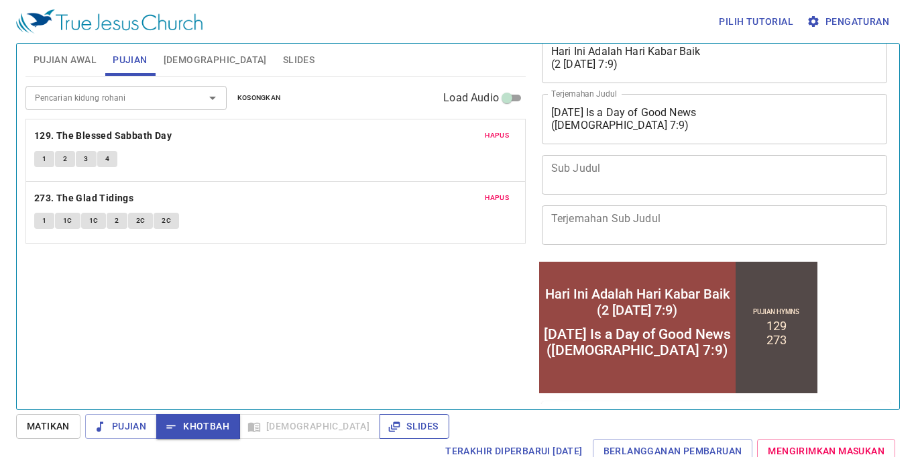
drag, startPoint x: 345, startPoint y: 437, endPoint x: 353, endPoint y: 430, distance: 10.4
click at [380, 433] on button "Slides" at bounding box center [414, 426] width 69 height 25
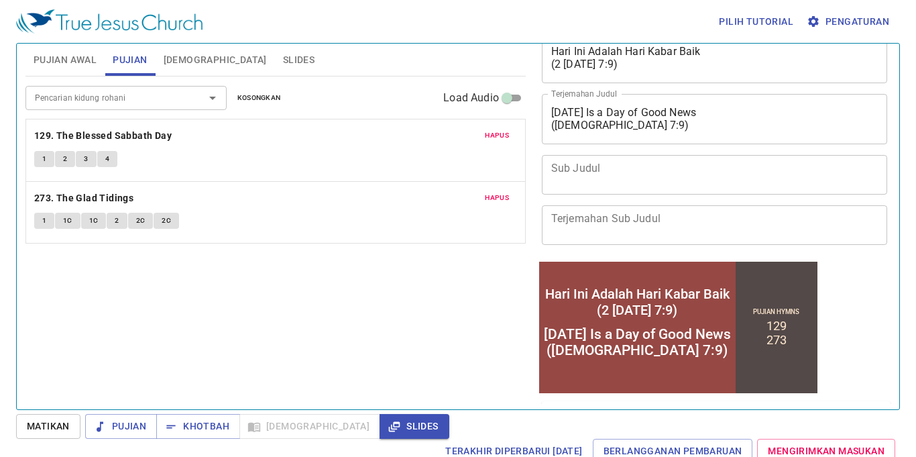
click at [390, 429] on span "Slides" at bounding box center [414, 426] width 48 height 17
click at [197, 59] on span "[DEMOGRAPHIC_DATA]" at bounding box center [215, 60] width 103 height 17
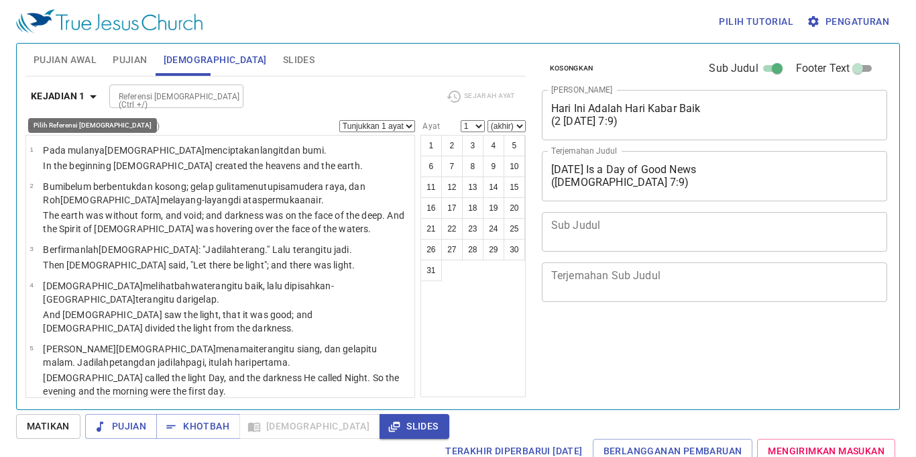
click at [83, 97] on b "Kejadian 1" at bounding box center [58, 96] width 54 height 17
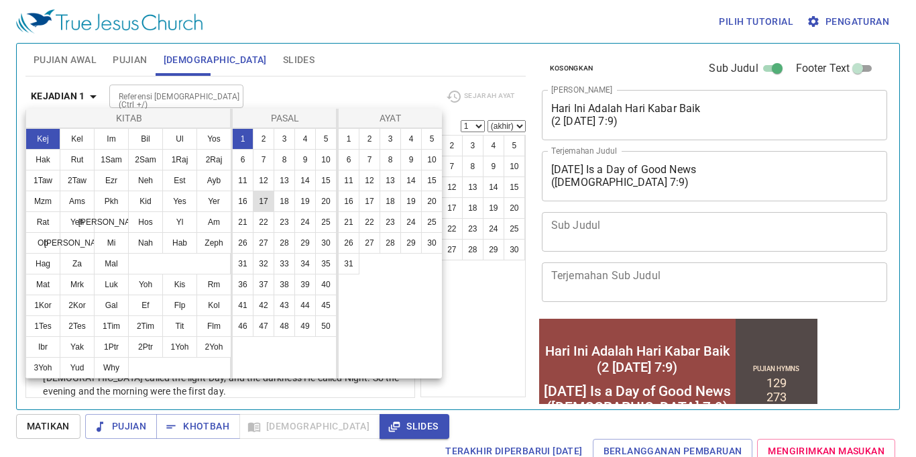
click at [274, 191] on button "18" at bounding box center [284, 201] width 21 height 21
click at [294, 232] on button "29" at bounding box center [304, 242] width 21 height 21
click at [253, 191] on button "17" at bounding box center [263, 201] width 21 height 21
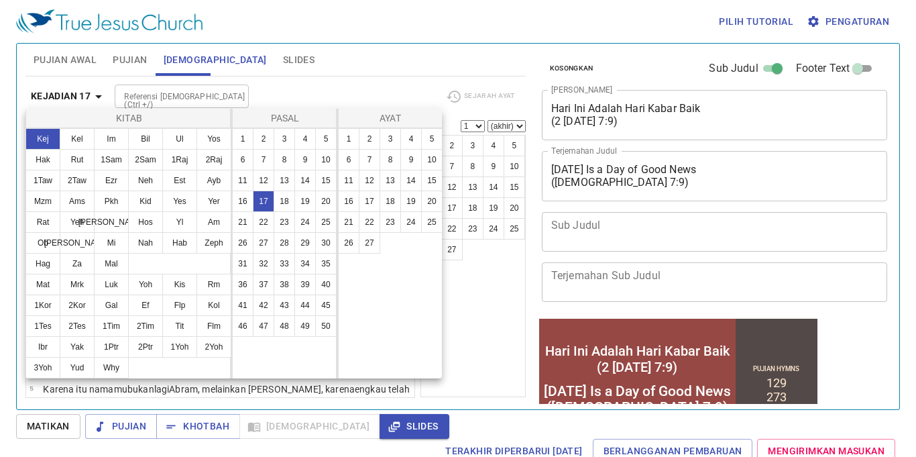
scroll to position [57, 0]
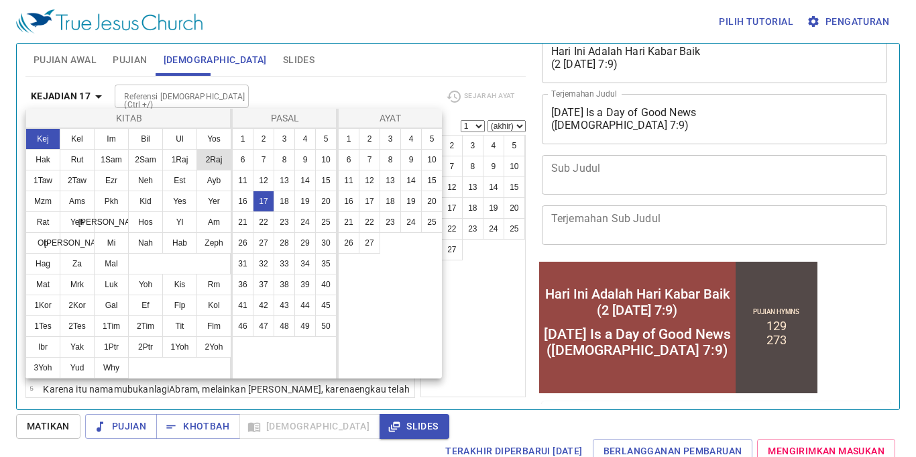
click at [211, 158] on button "2Raj" at bounding box center [214, 159] width 35 height 21
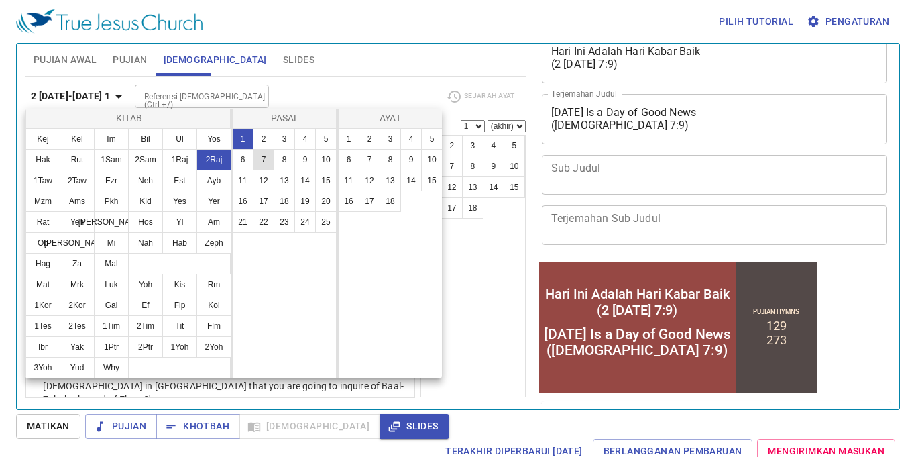
click at [265, 154] on button "7" at bounding box center [263, 159] width 21 height 21
click at [340, 134] on button "1" at bounding box center [348, 138] width 21 height 21
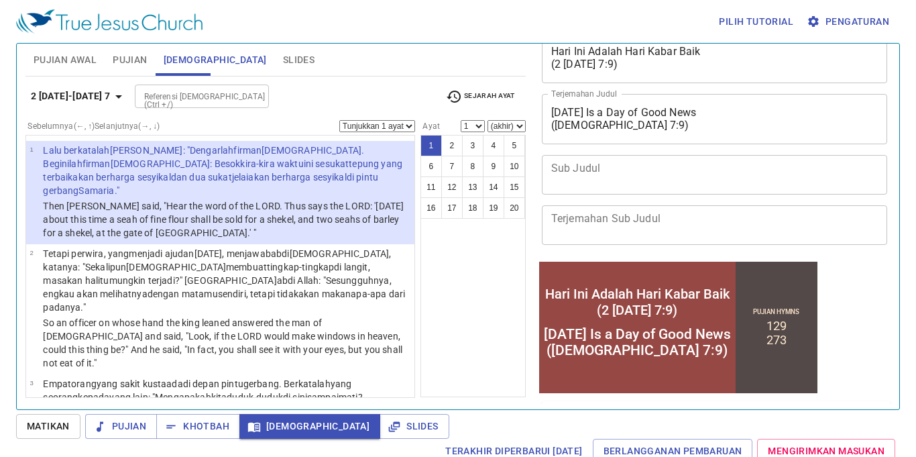
click at [501, 123] on select "(akhir) 2 3 4 5 6 7 8 9 10 11 12 13 14 15 16 17 18 19 20" at bounding box center [507, 126] width 38 height 12
select select "10"
click at [490, 120] on select "(akhir) 2 3 4 5 6 7 8 9 10 11 12 13 14 15 16 17 18 19 20" at bounding box center [507, 126] width 38 height 12
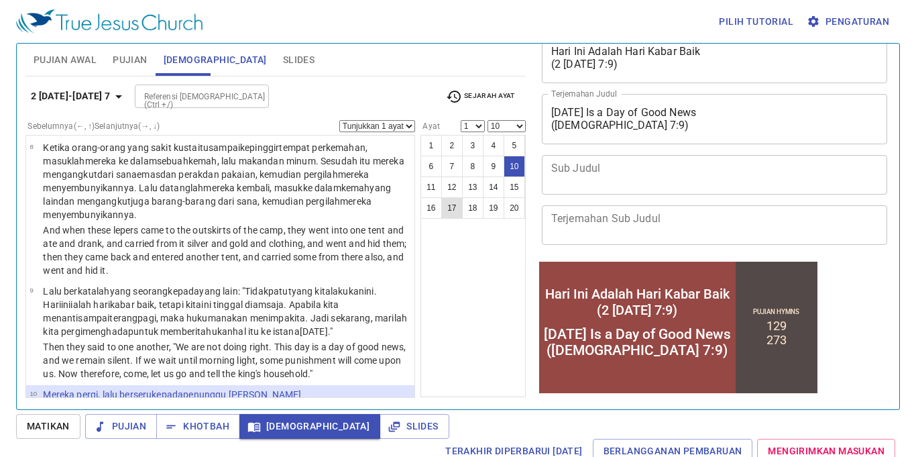
scroll to position [810, 0]
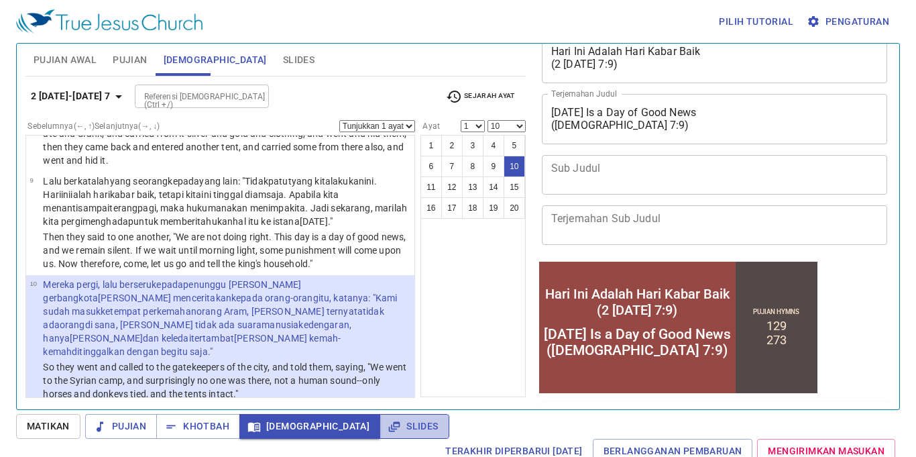
click at [390, 421] on span "Slides" at bounding box center [414, 426] width 48 height 17
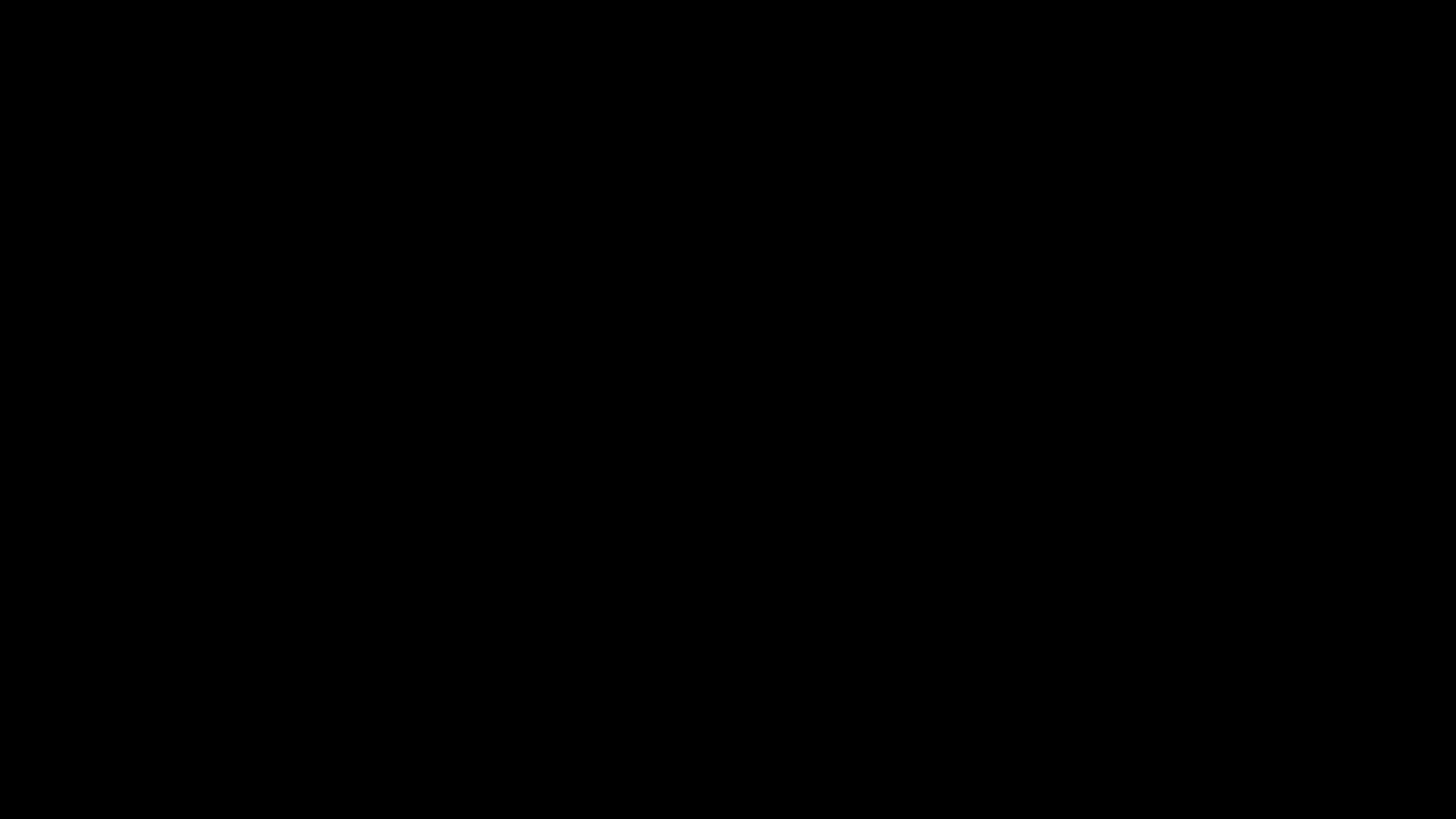
click at [16, 629] on iframe at bounding box center [728, 409] width 1423 height 786
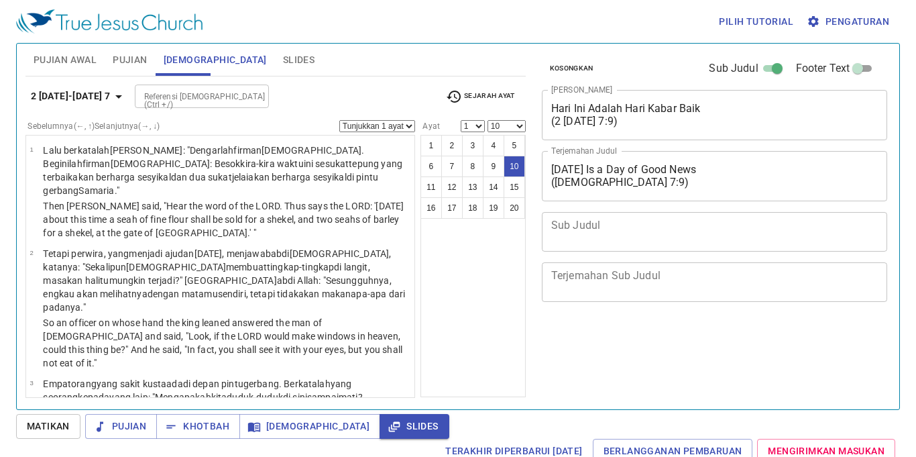
select select "10"
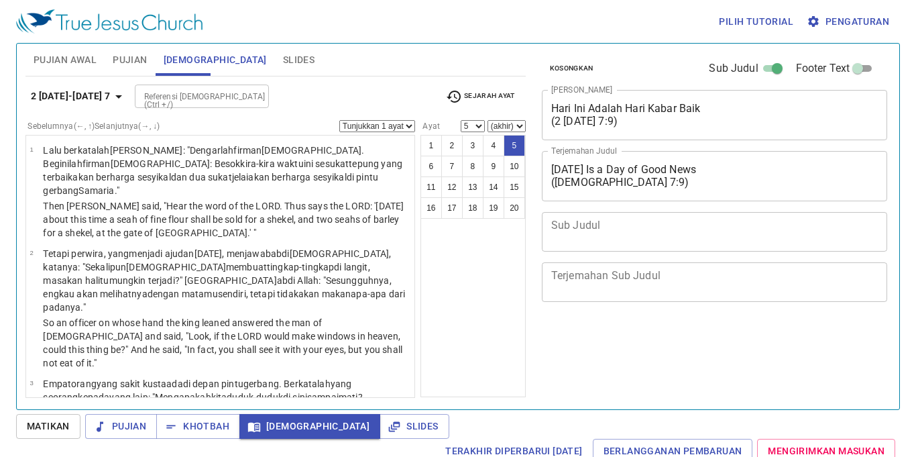
select select "5"
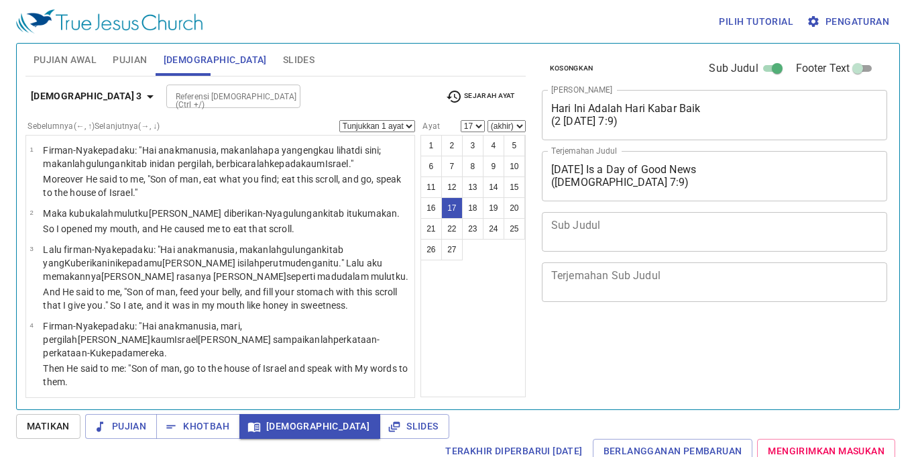
select select "17"
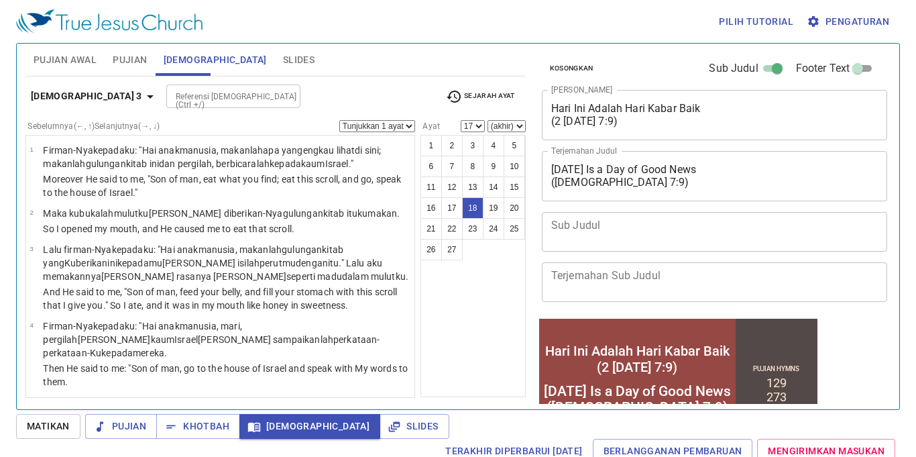
select select "18"
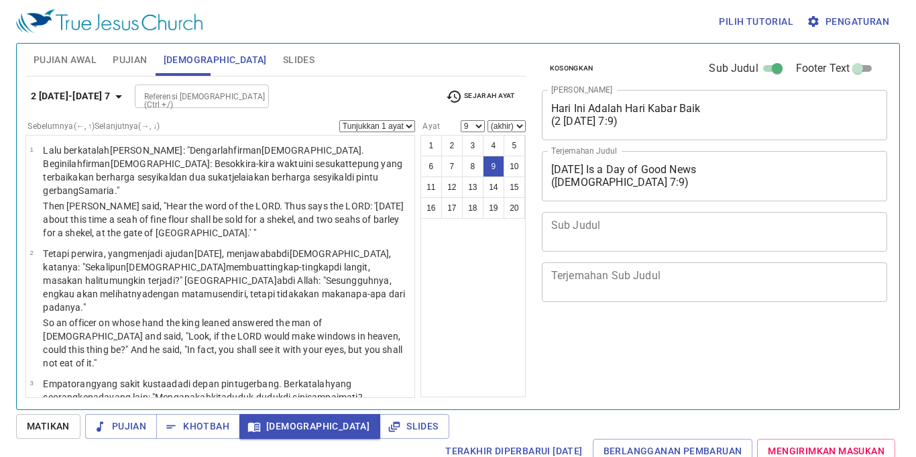
select select "9"
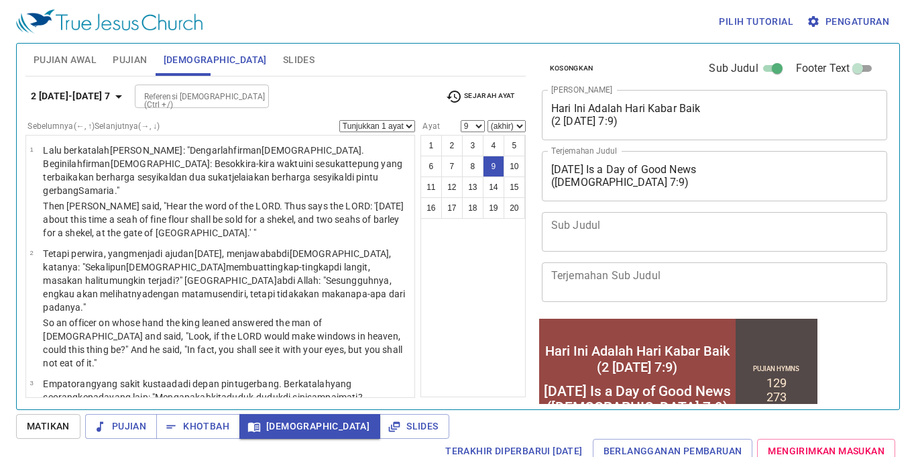
scroll to position [57, 0]
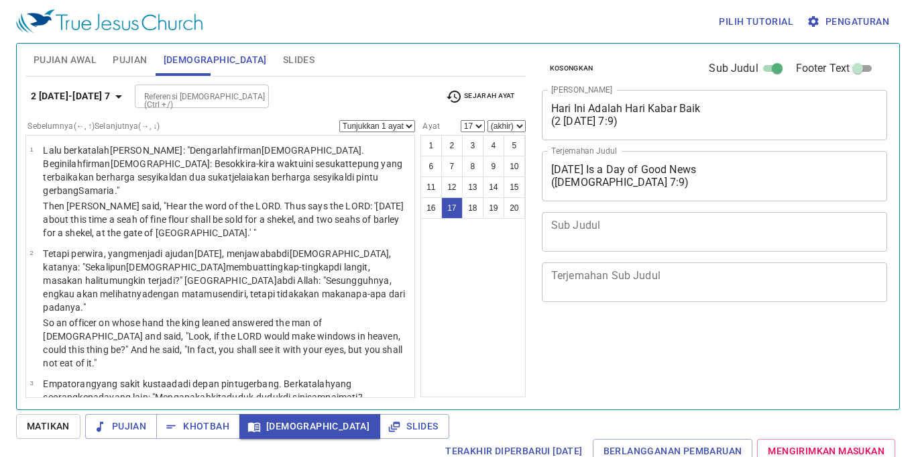
select select "17"
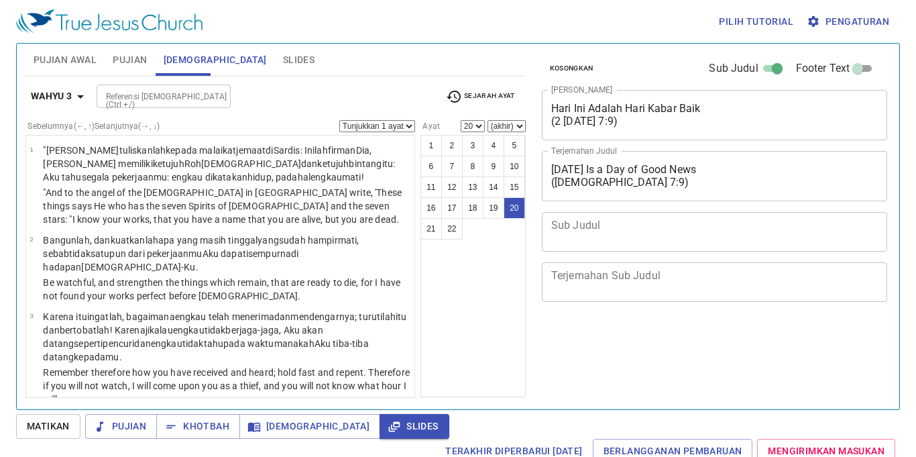
select select "20"
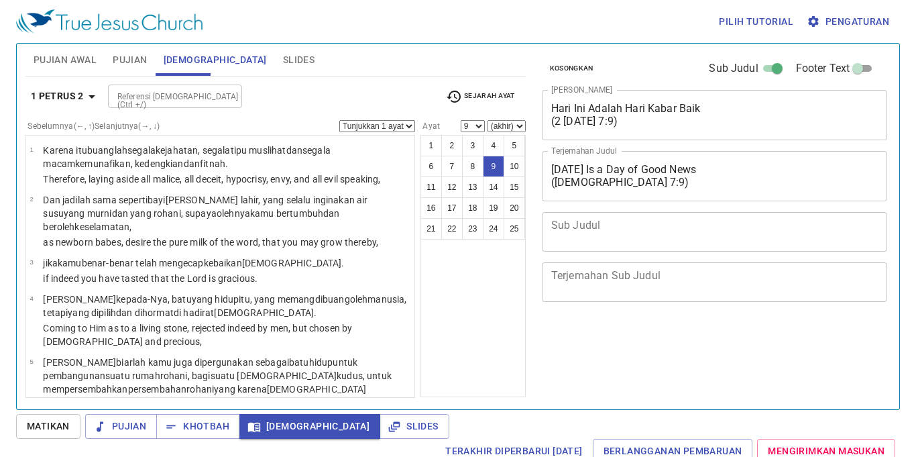
select select "9"
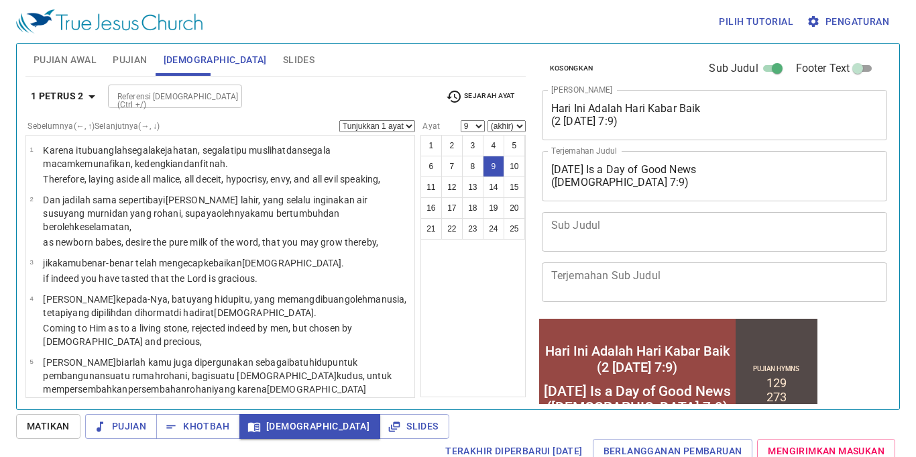
scroll to position [57, 0]
